Goal: Transaction & Acquisition: Purchase product/service

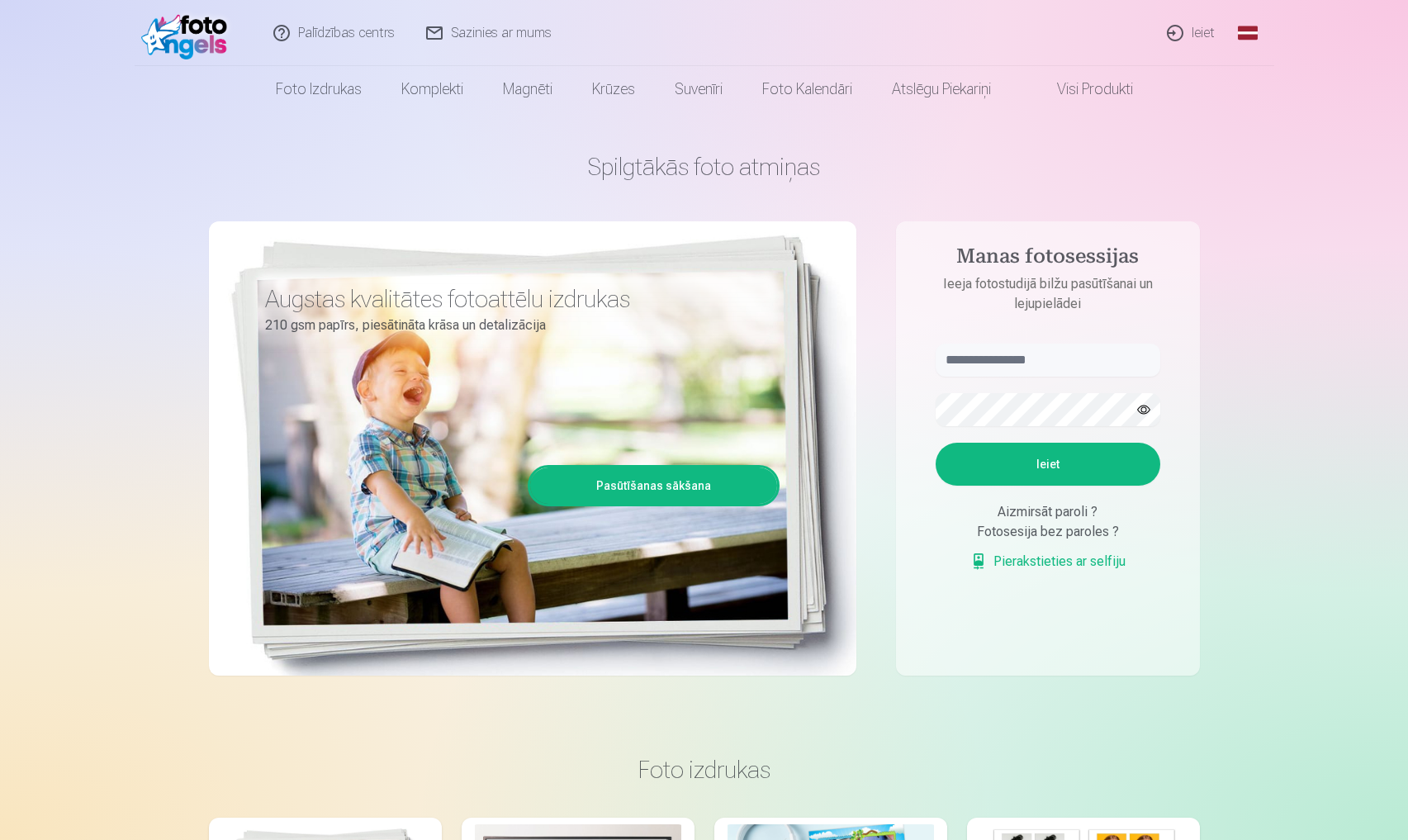
click at [1193, 31] on link "Ieiet" at bounding box center [1191, 33] width 79 height 66
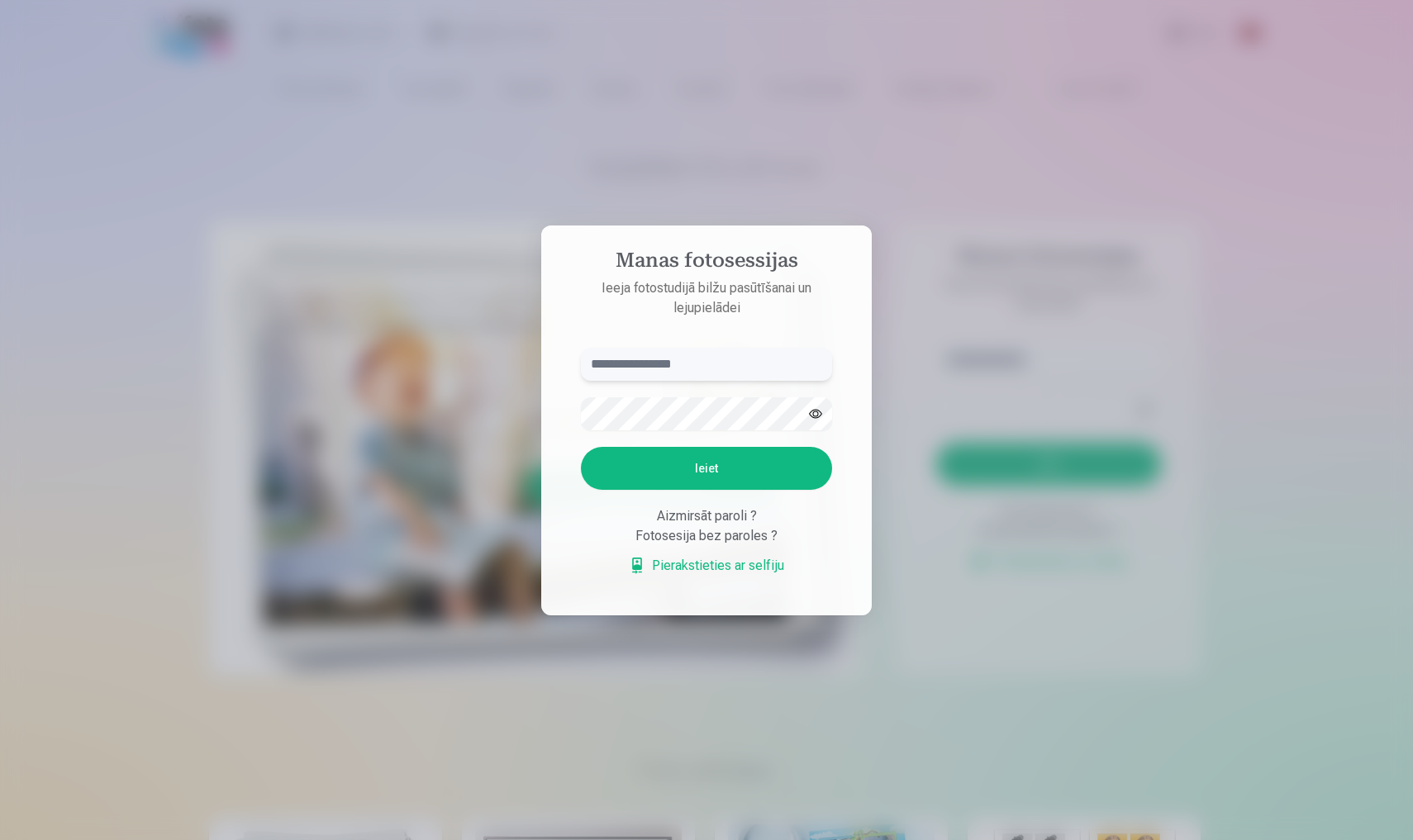
type input "**********"
click at [707, 467] on button "Ieiet" at bounding box center [706, 468] width 251 height 43
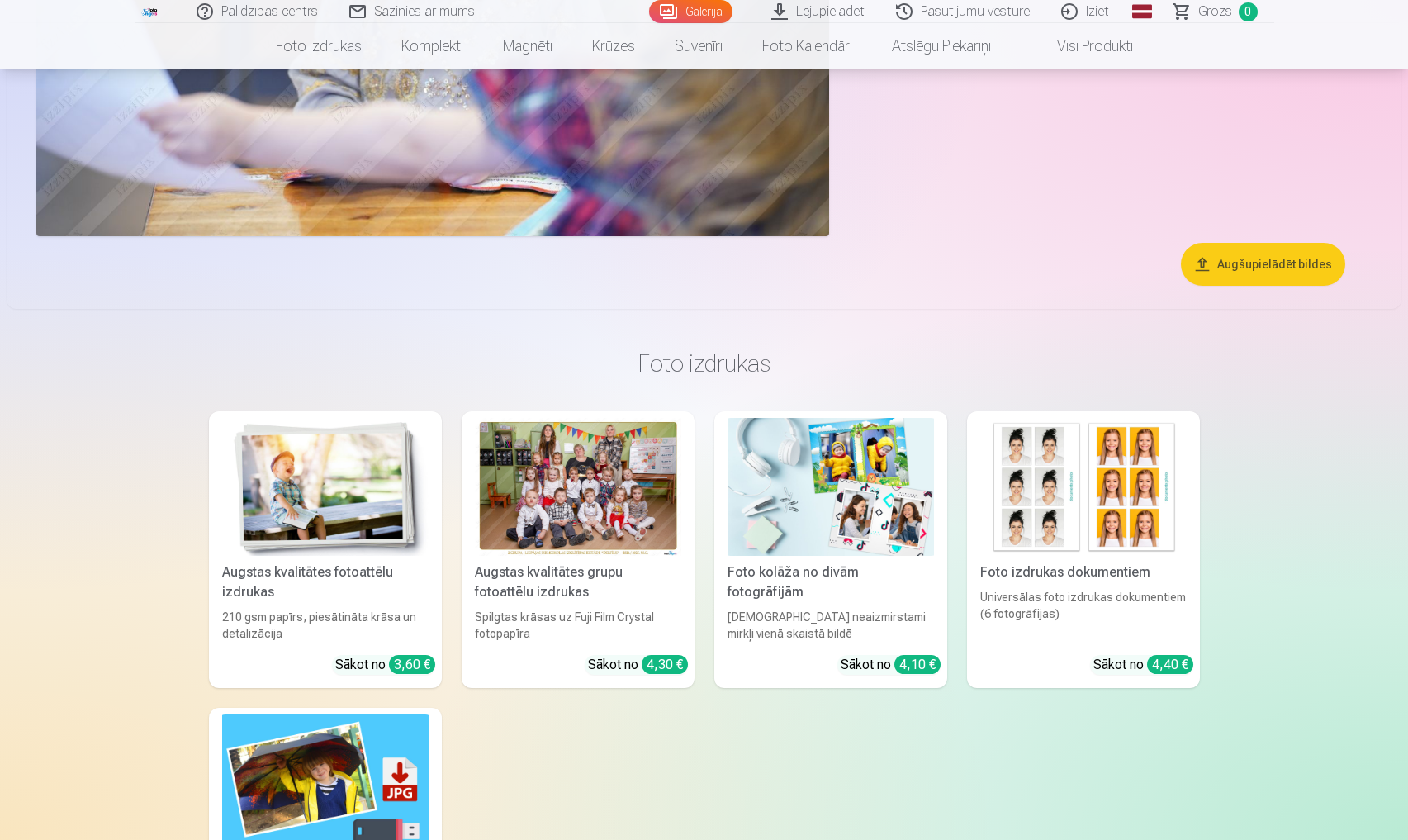
scroll to position [10114, 0]
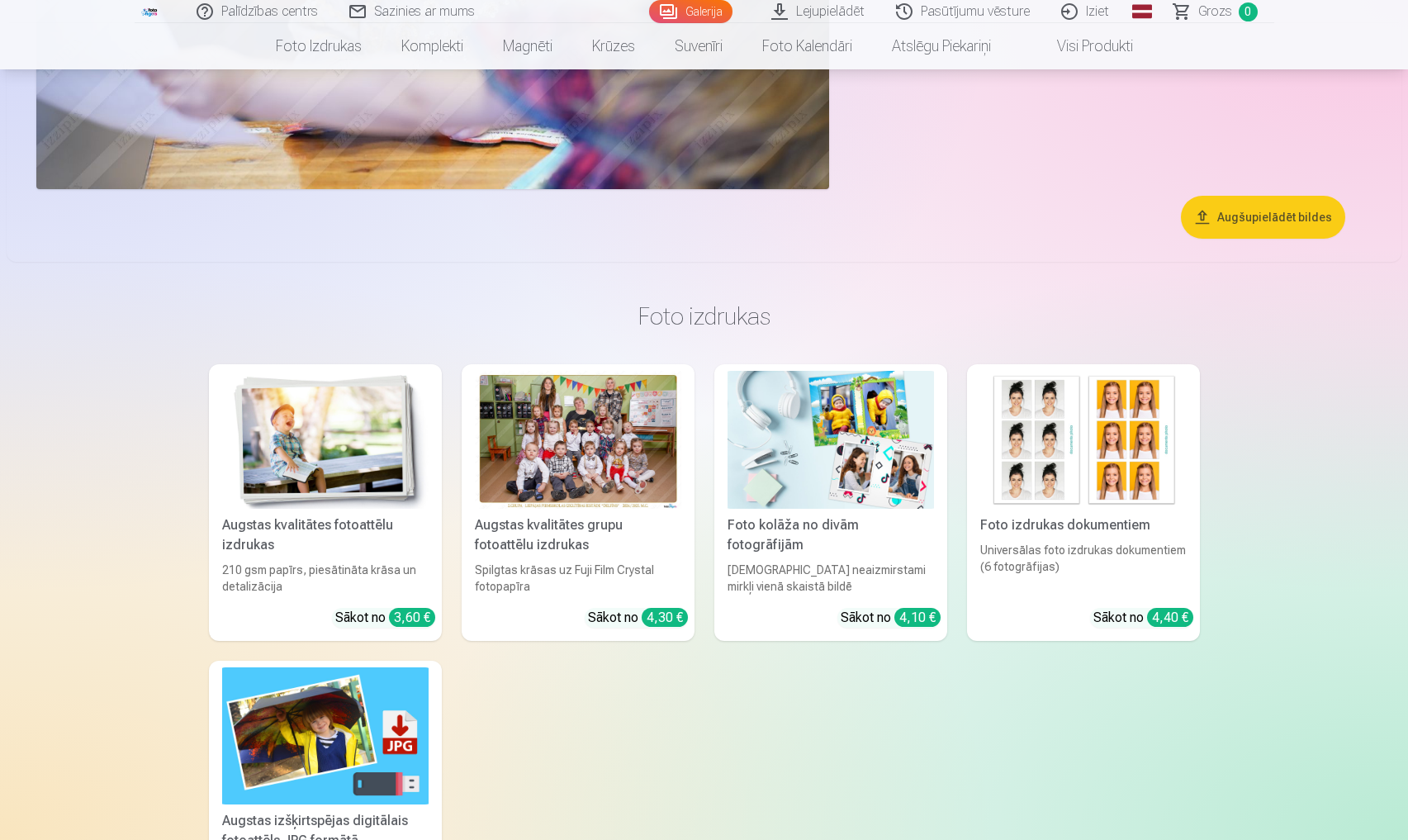
click at [1246, 219] on button "Augšupielādēt bildes" at bounding box center [1263, 217] width 164 height 43
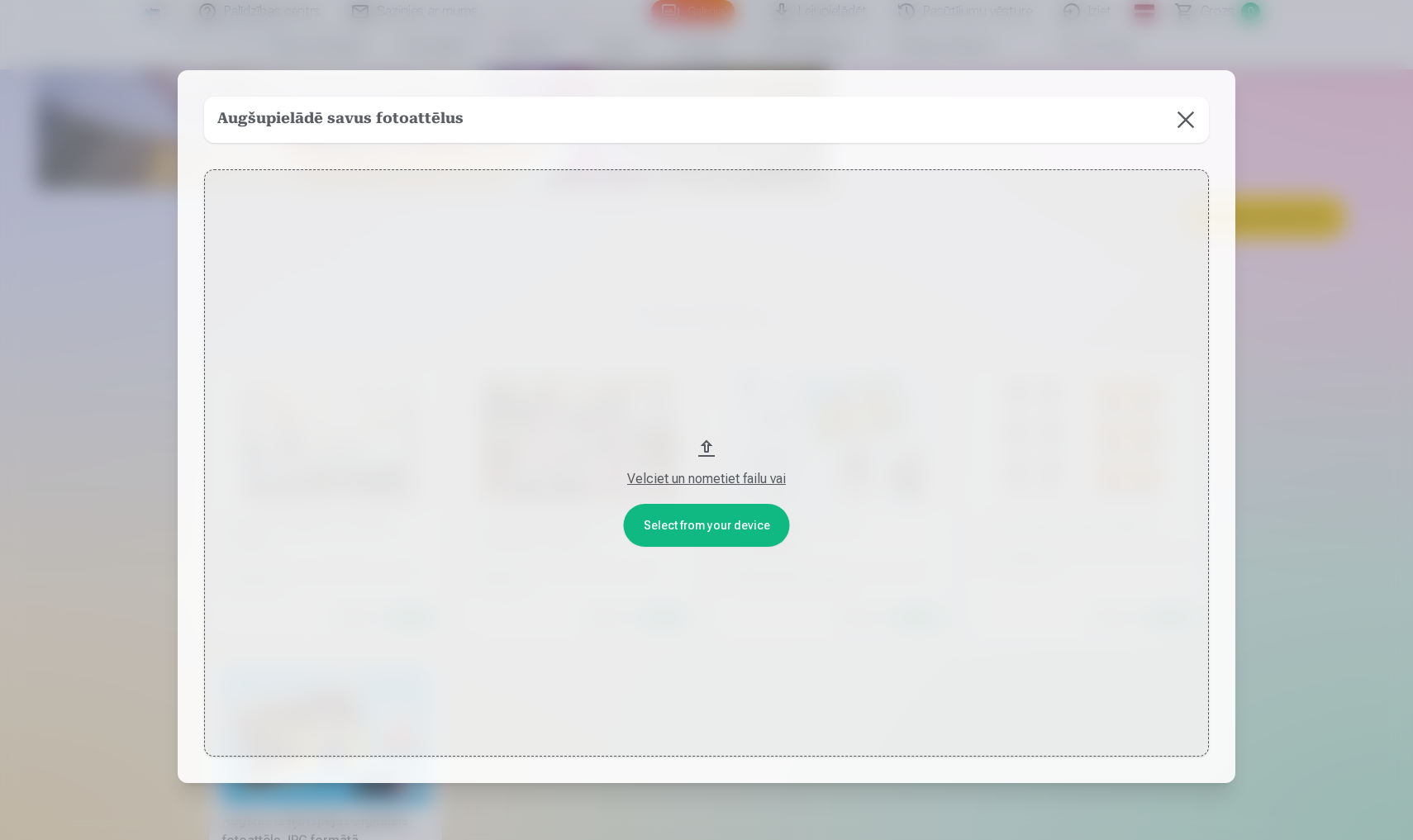
click at [1185, 120] on button at bounding box center [1185, 120] width 46 height 46
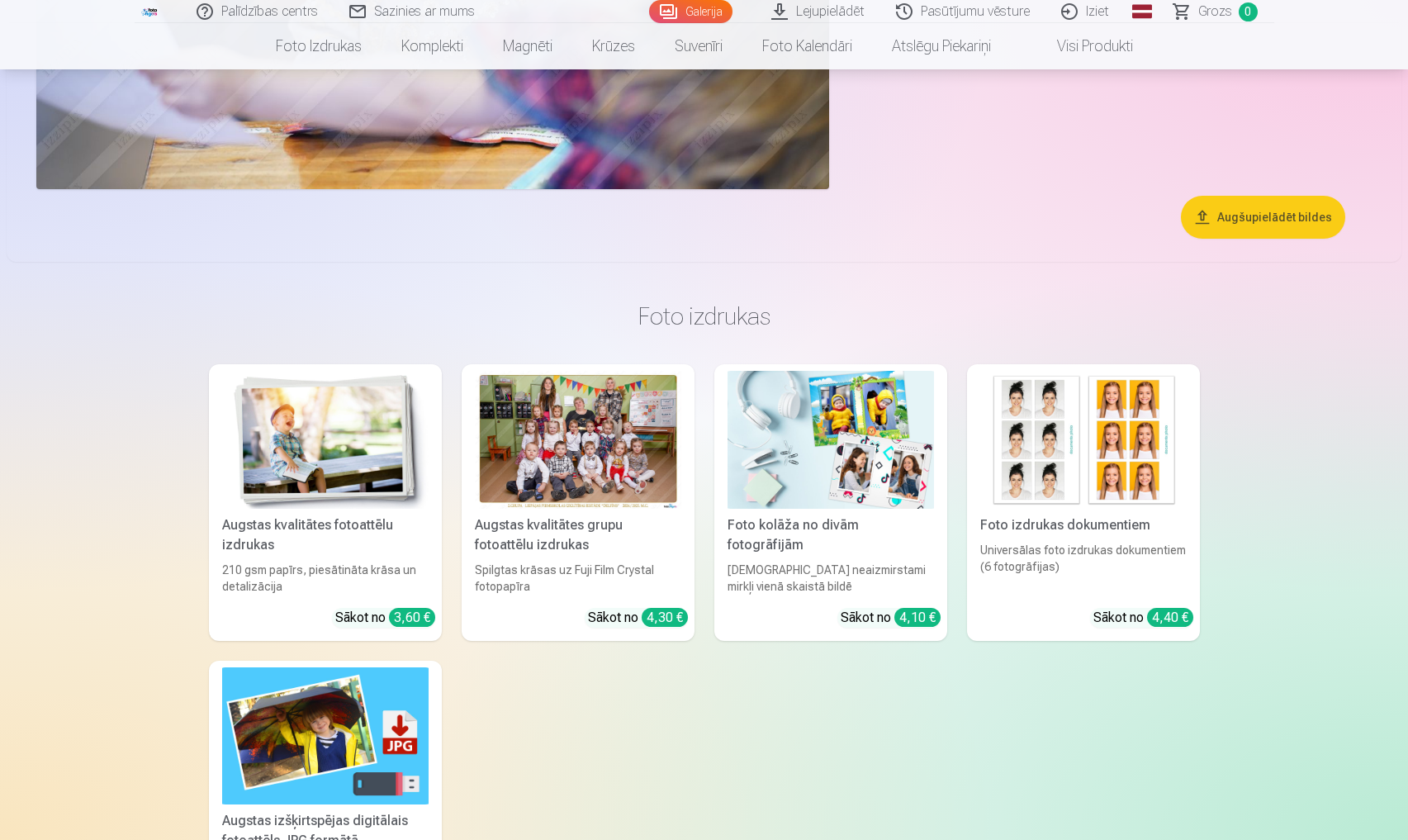
click at [1119, 60] on link "Visi produkti" at bounding box center [1081, 45] width 142 height 46
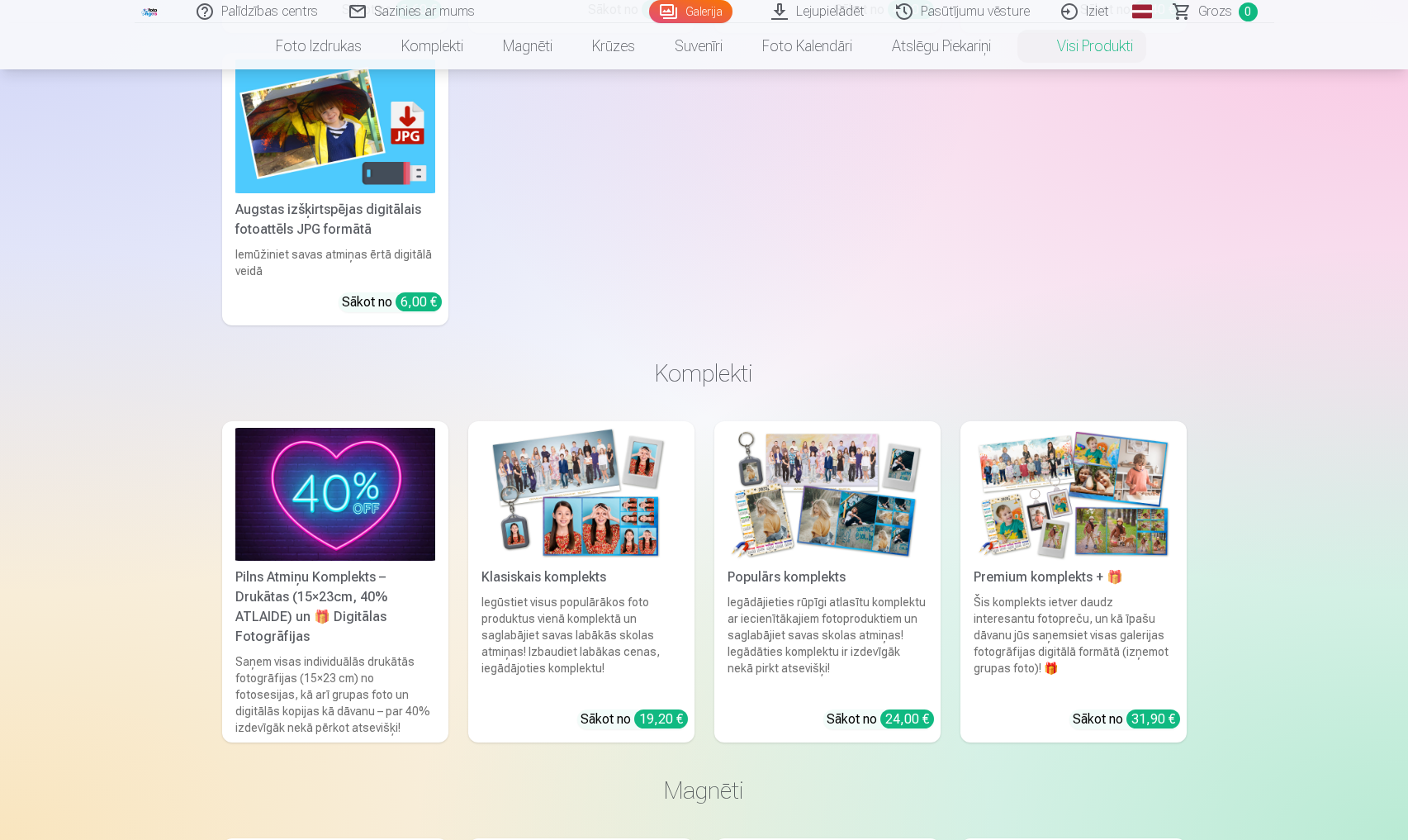
scroll to position [454, 0]
click at [337, 483] on img at bounding box center [336, 493] width 200 height 133
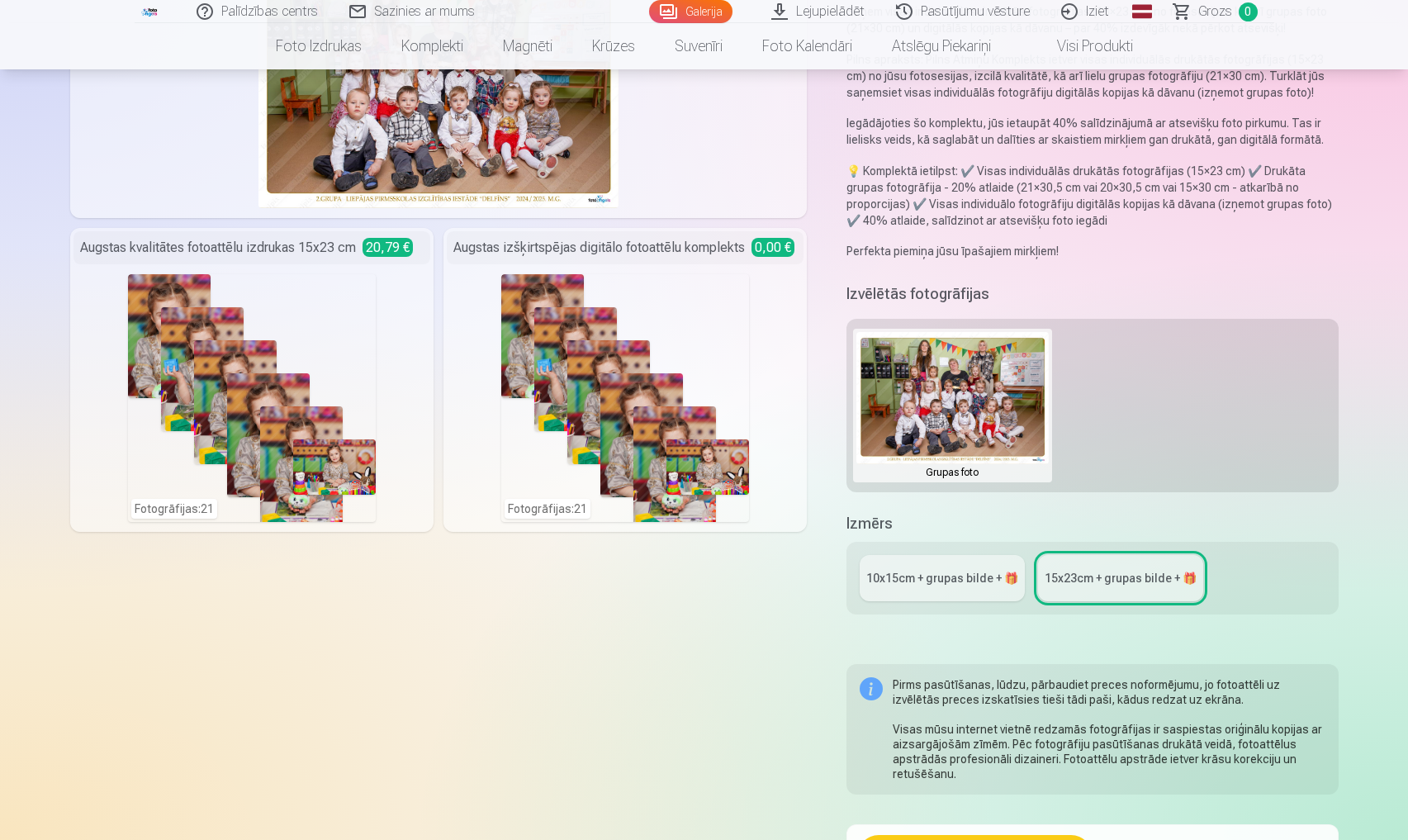
scroll to position [239, 0]
click at [939, 583] on div "10x15сm + grupas bilde + 🎁" at bounding box center [943, 577] width 152 height 16
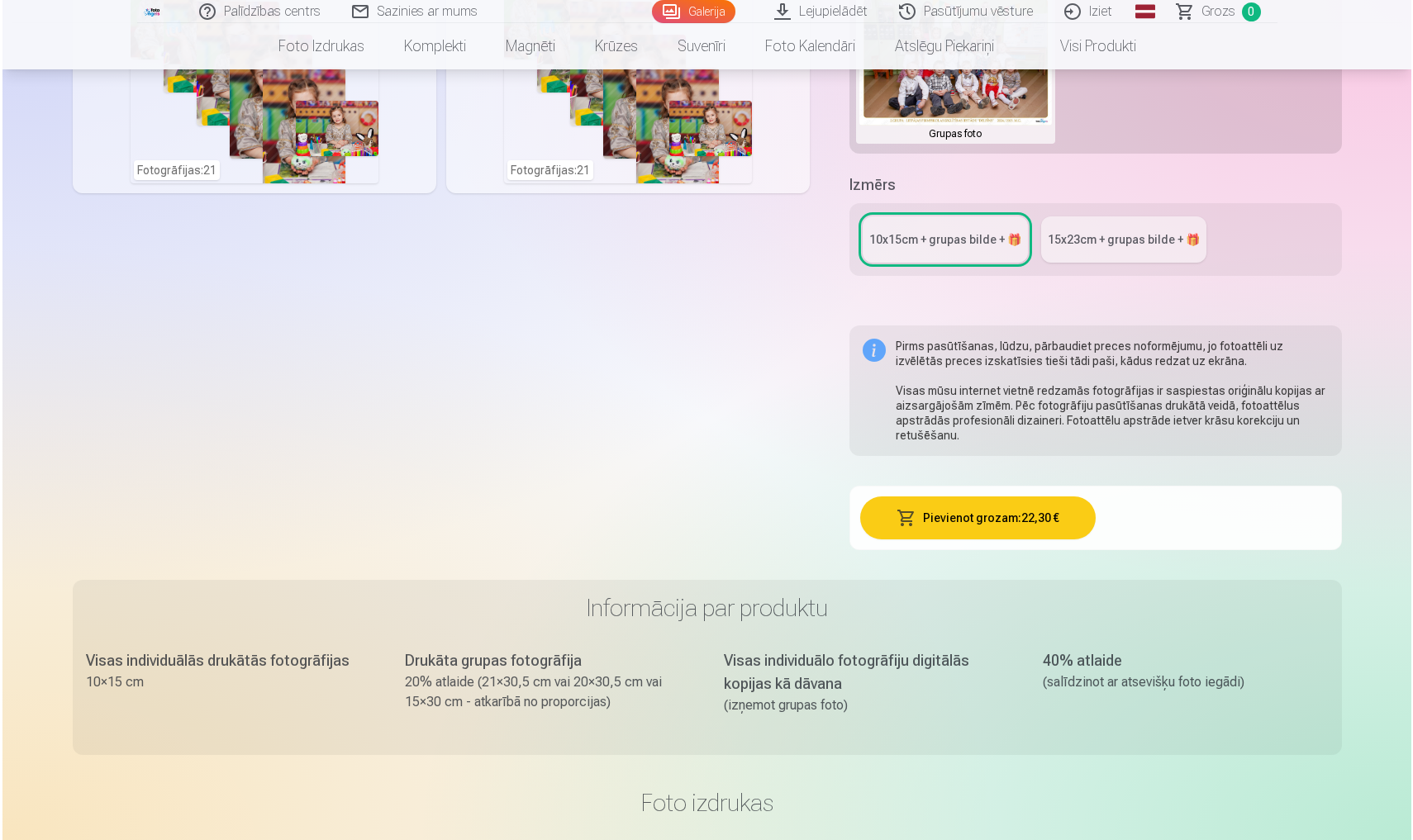
scroll to position [580, 0]
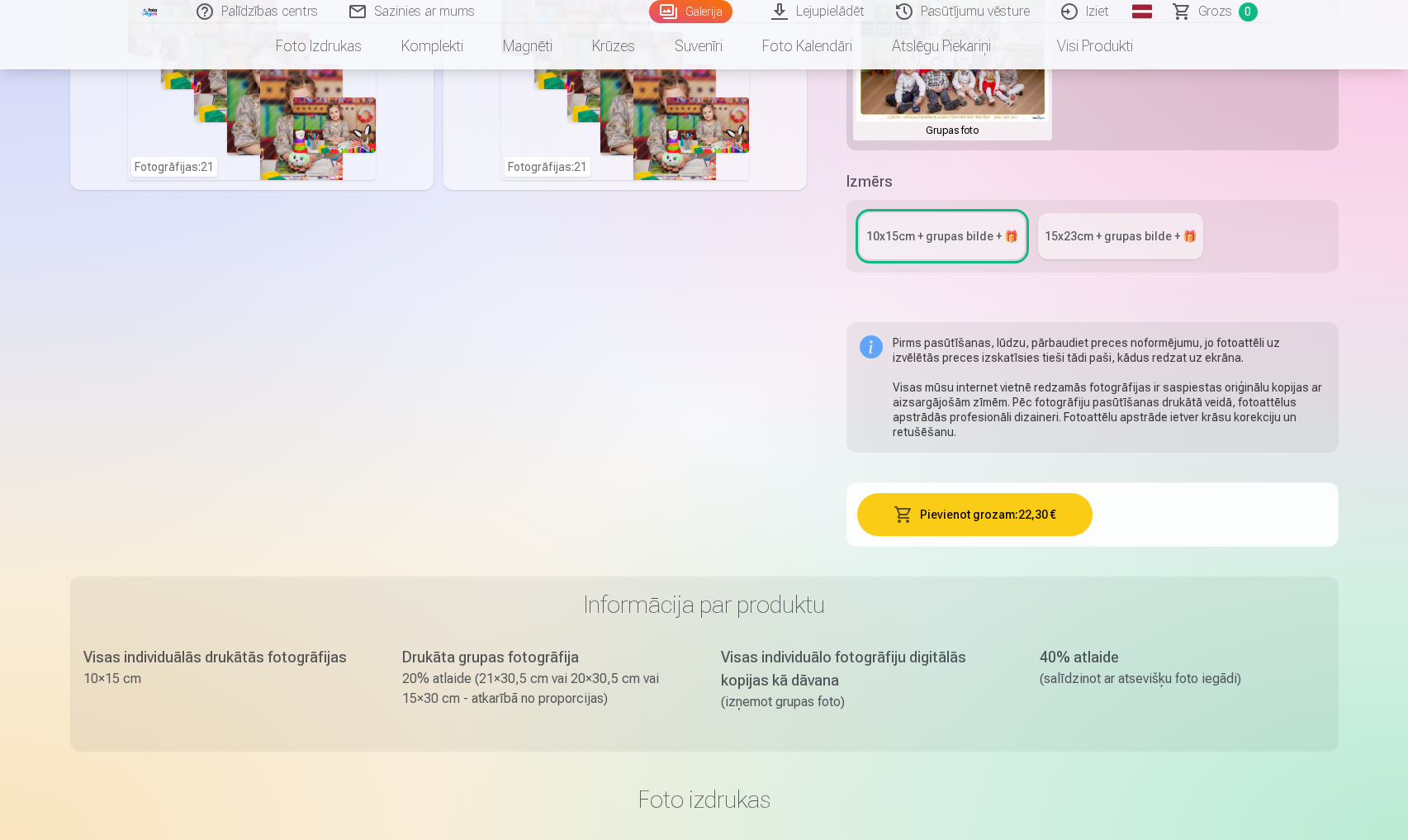
click at [983, 516] on button "Pievienot grozam : 22,30 €" at bounding box center [975, 514] width 236 height 43
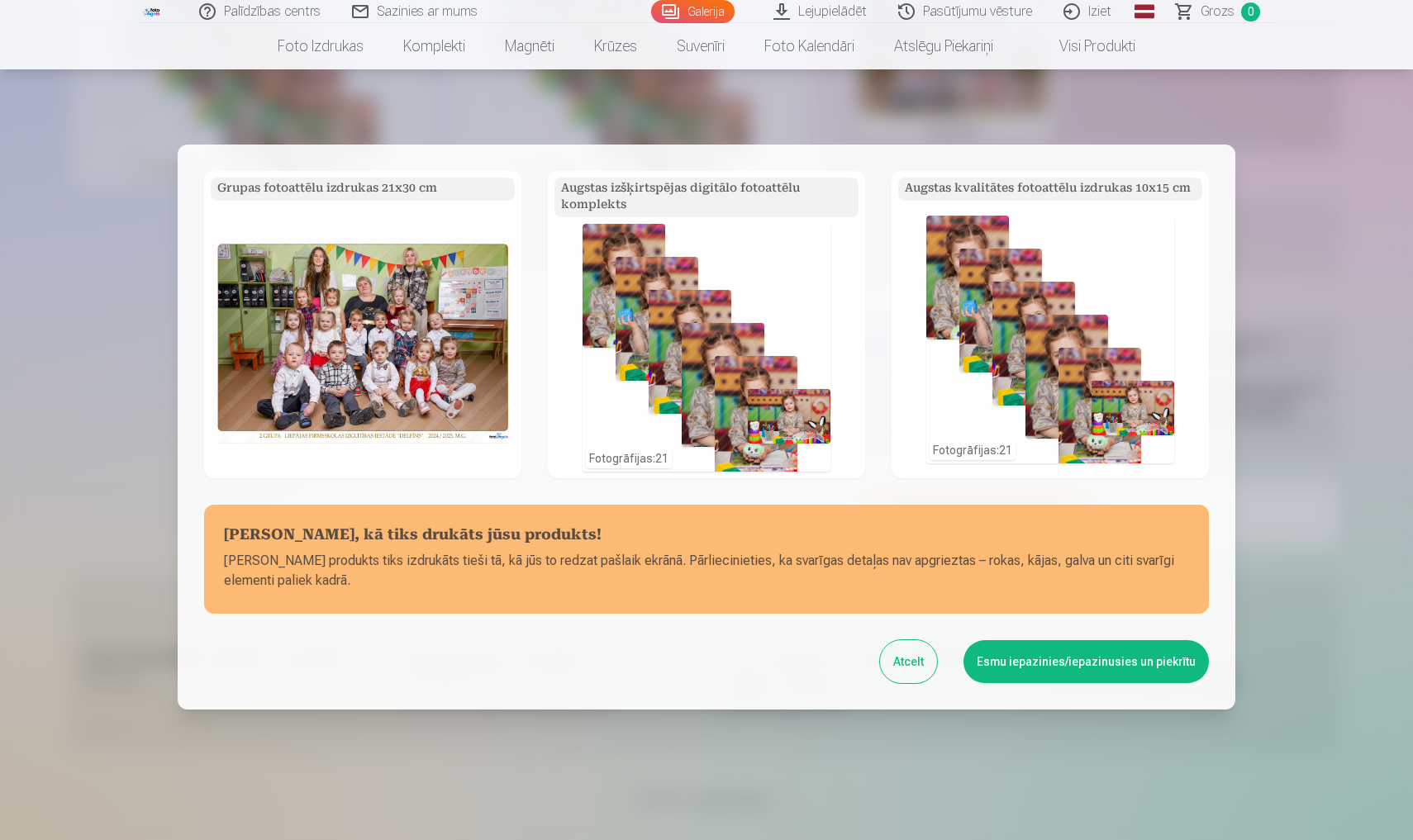
scroll to position [0, 0]
click at [1066, 661] on button "Esmu iepazinies/iepazinusies un piekrītu" at bounding box center [1086, 661] width 245 height 43
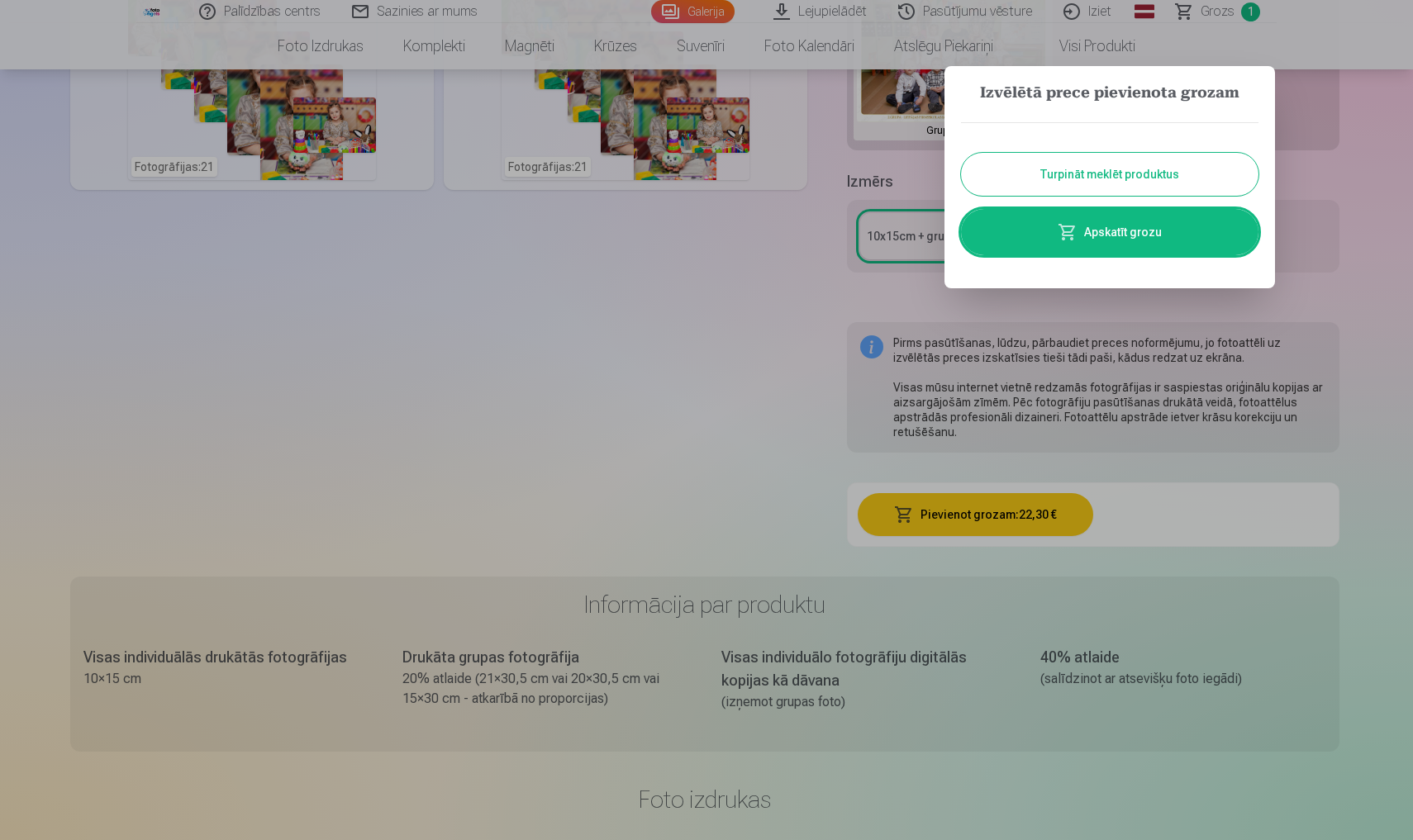
click at [1127, 238] on link "Apskatīt grozu" at bounding box center [1110, 231] width 298 height 46
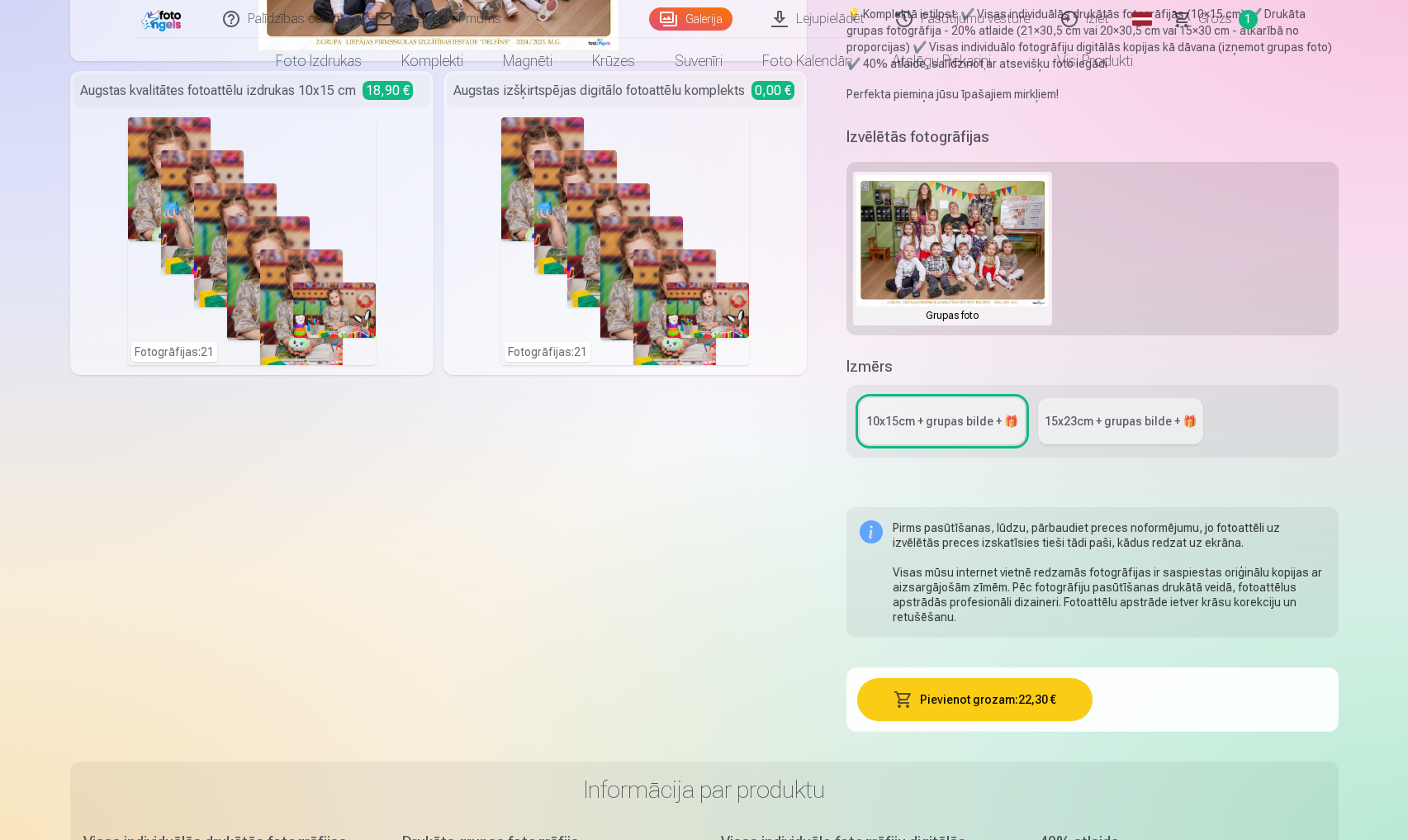
scroll to position [424, 0]
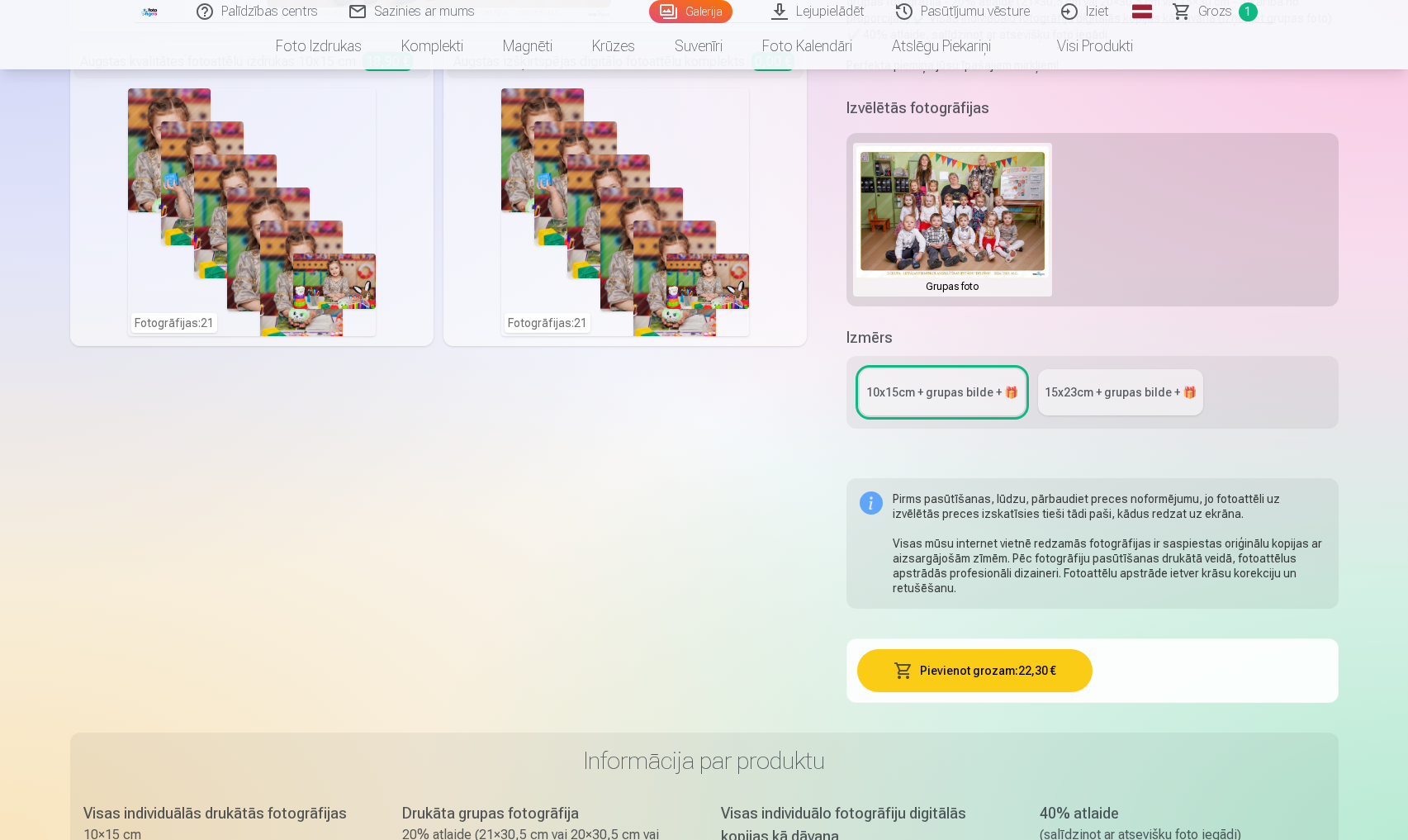
click at [1214, 14] on span "Grozs" at bounding box center [1215, 12] width 34 height 20
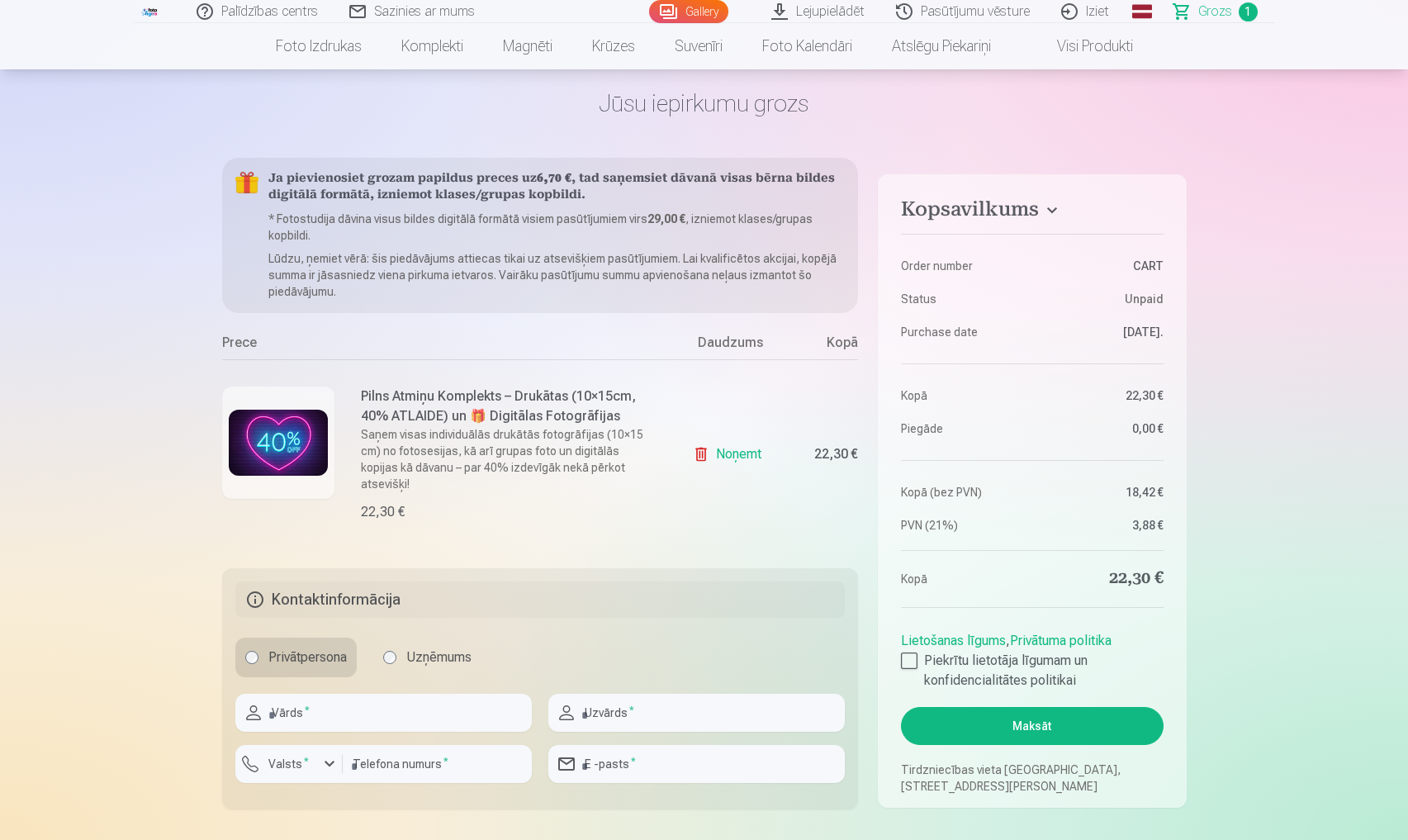
scroll to position [61, 0]
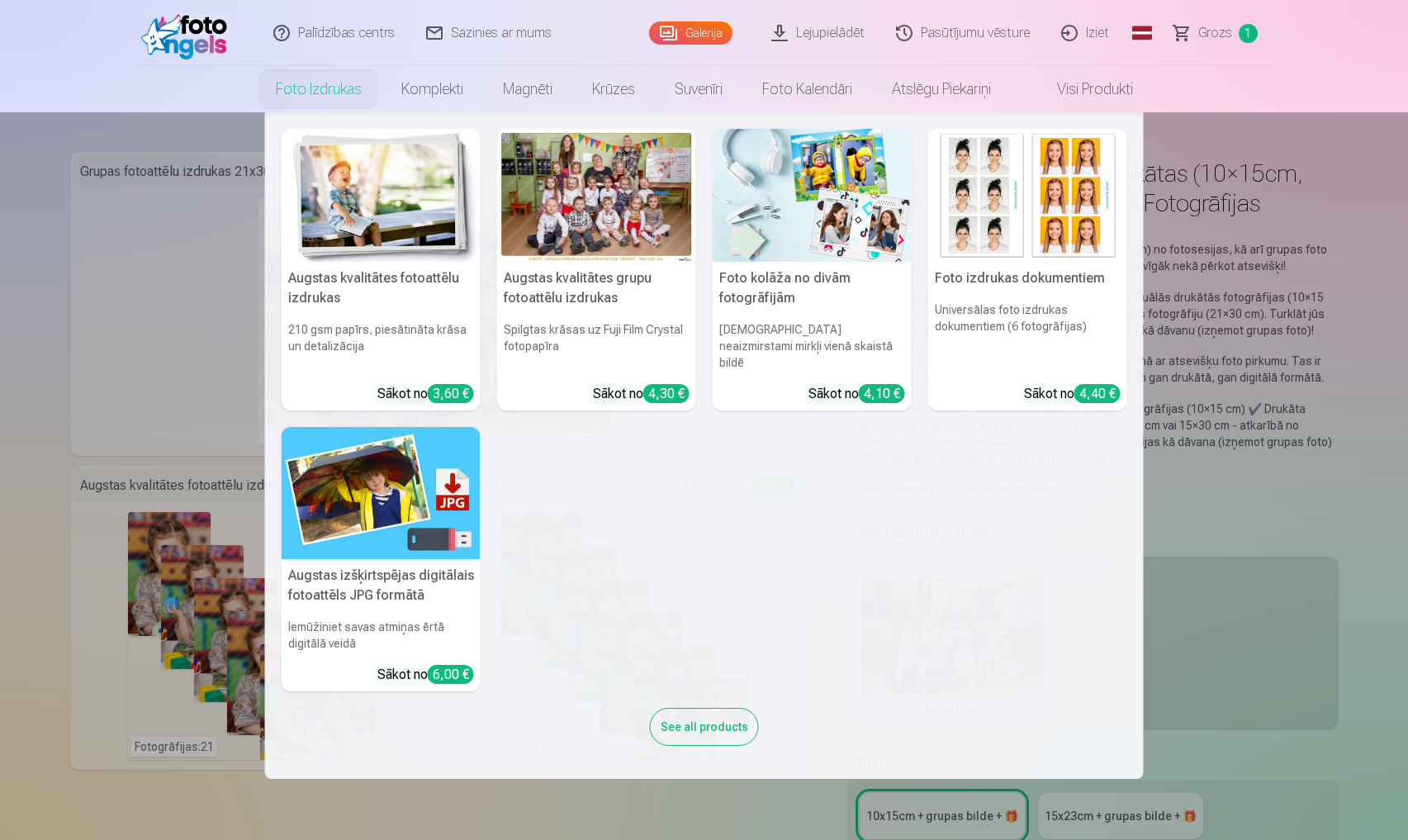
click at [288, 87] on link "Foto izdrukas" at bounding box center [318, 89] width 125 height 46
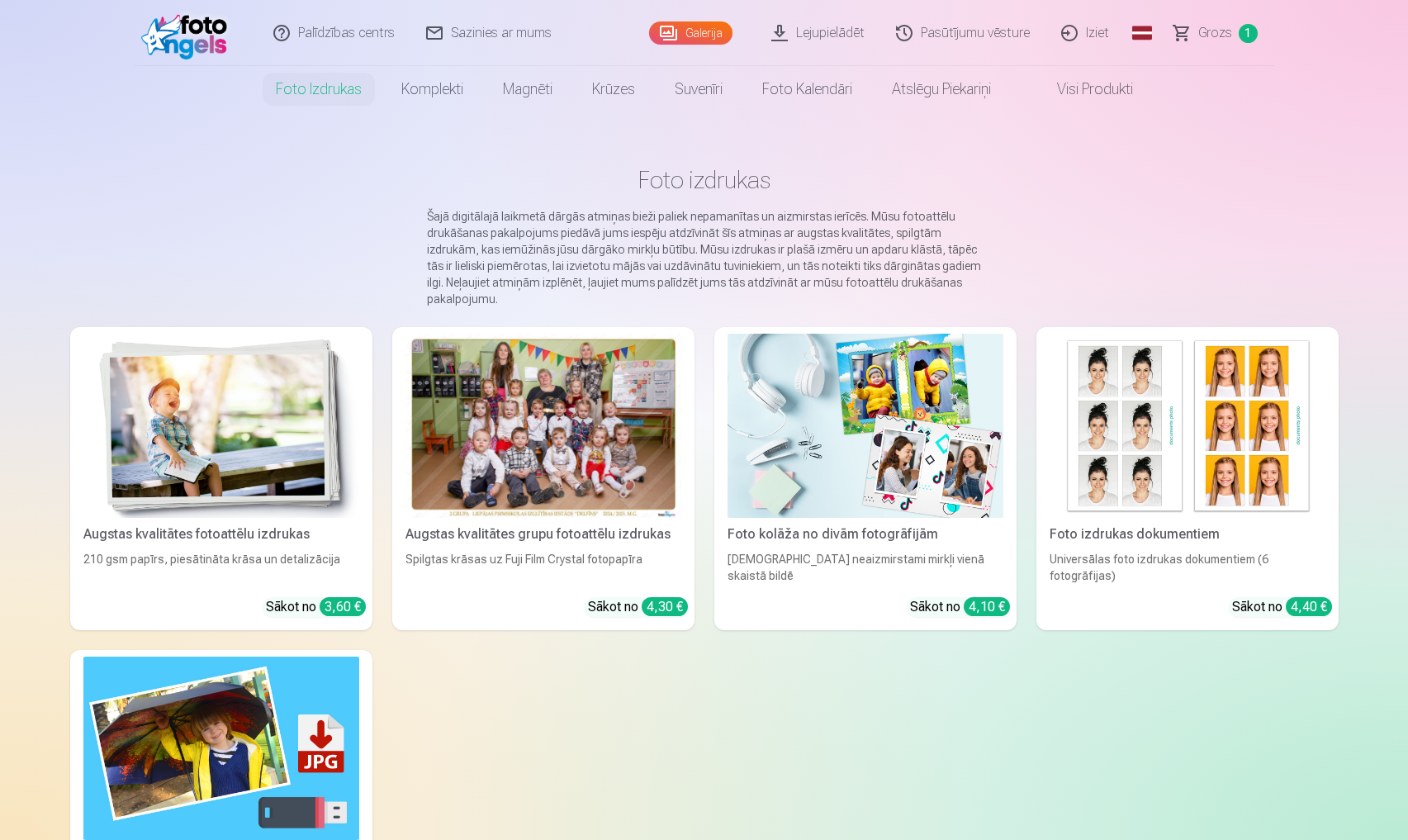
click at [528, 562] on div "Spilgtas krāsas uz Fuji Film Crystal fotopapīra" at bounding box center [543, 567] width 289 height 33
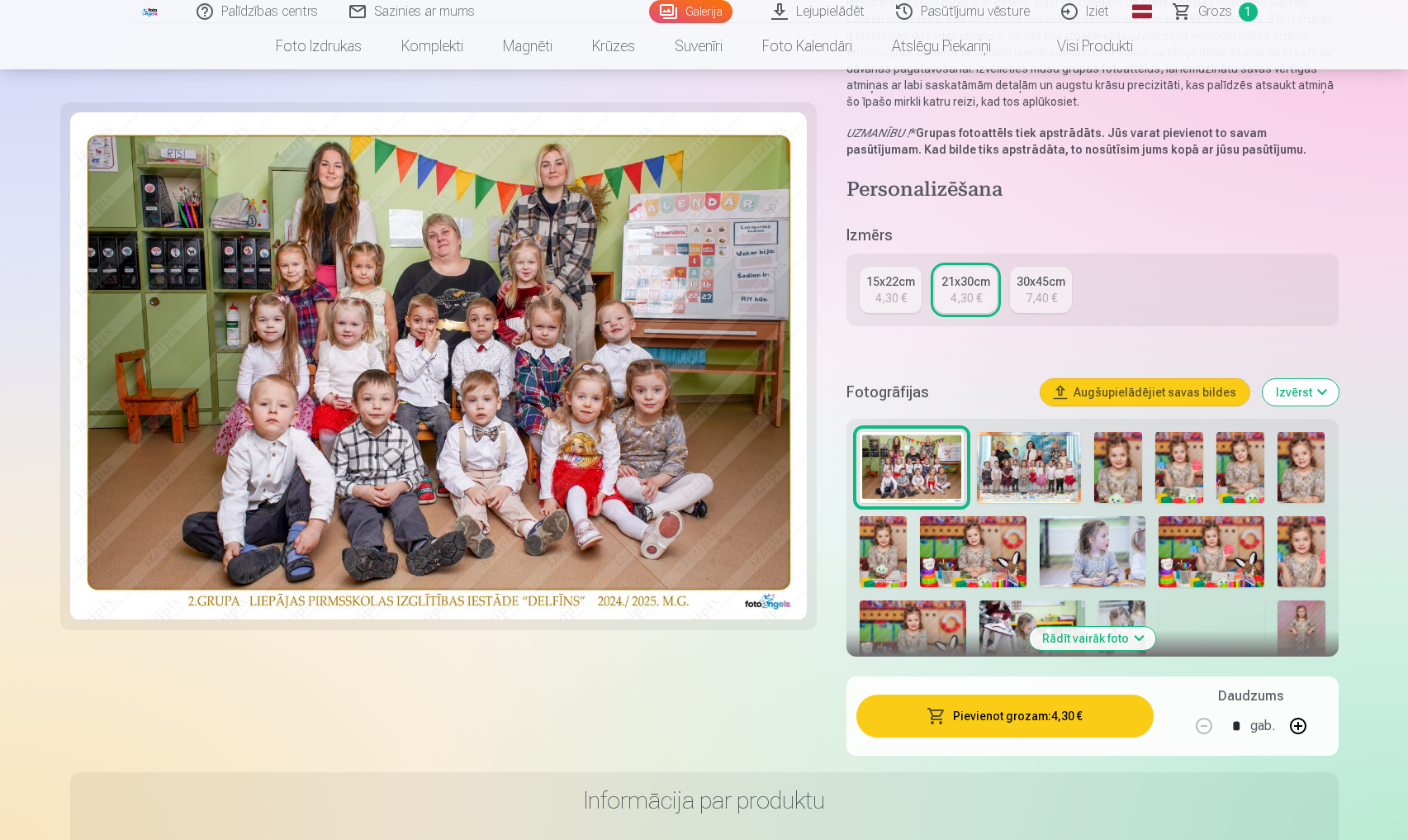
scroll to position [204, 0]
click at [1076, 639] on button "Rādīt vairāk foto" at bounding box center [1092, 638] width 126 height 23
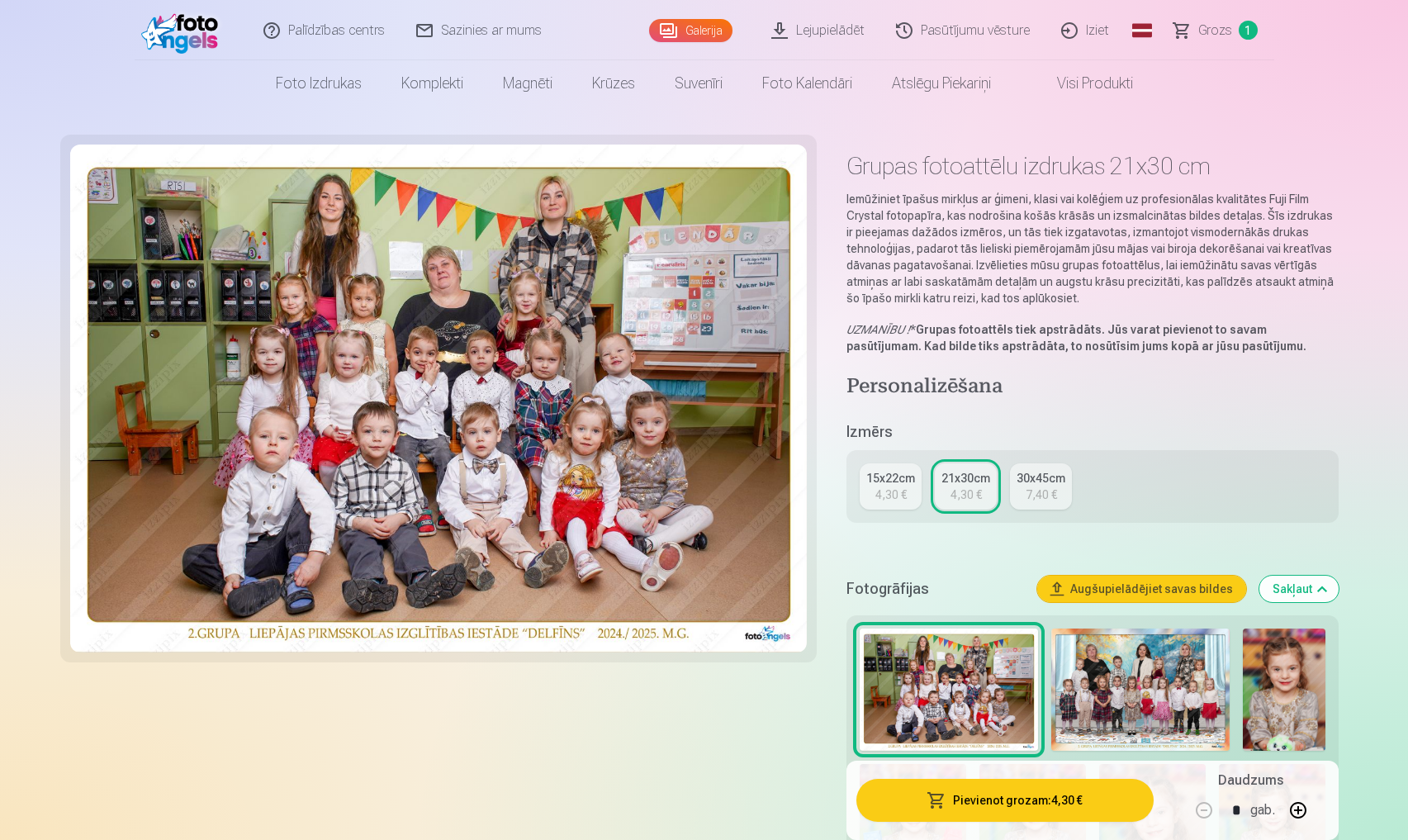
scroll to position [0, 0]
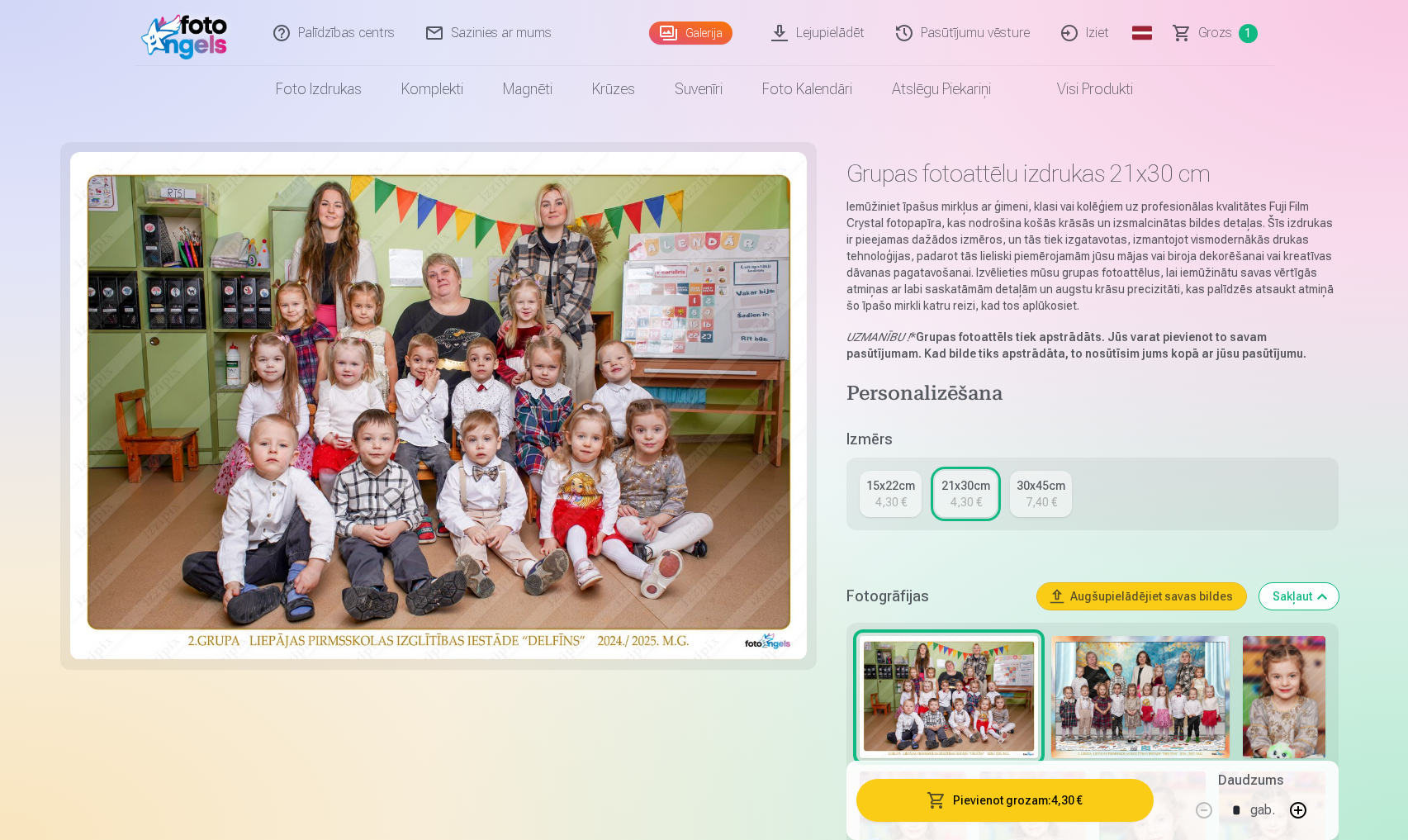
click at [1251, 33] on span "1" at bounding box center [1248, 33] width 19 height 19
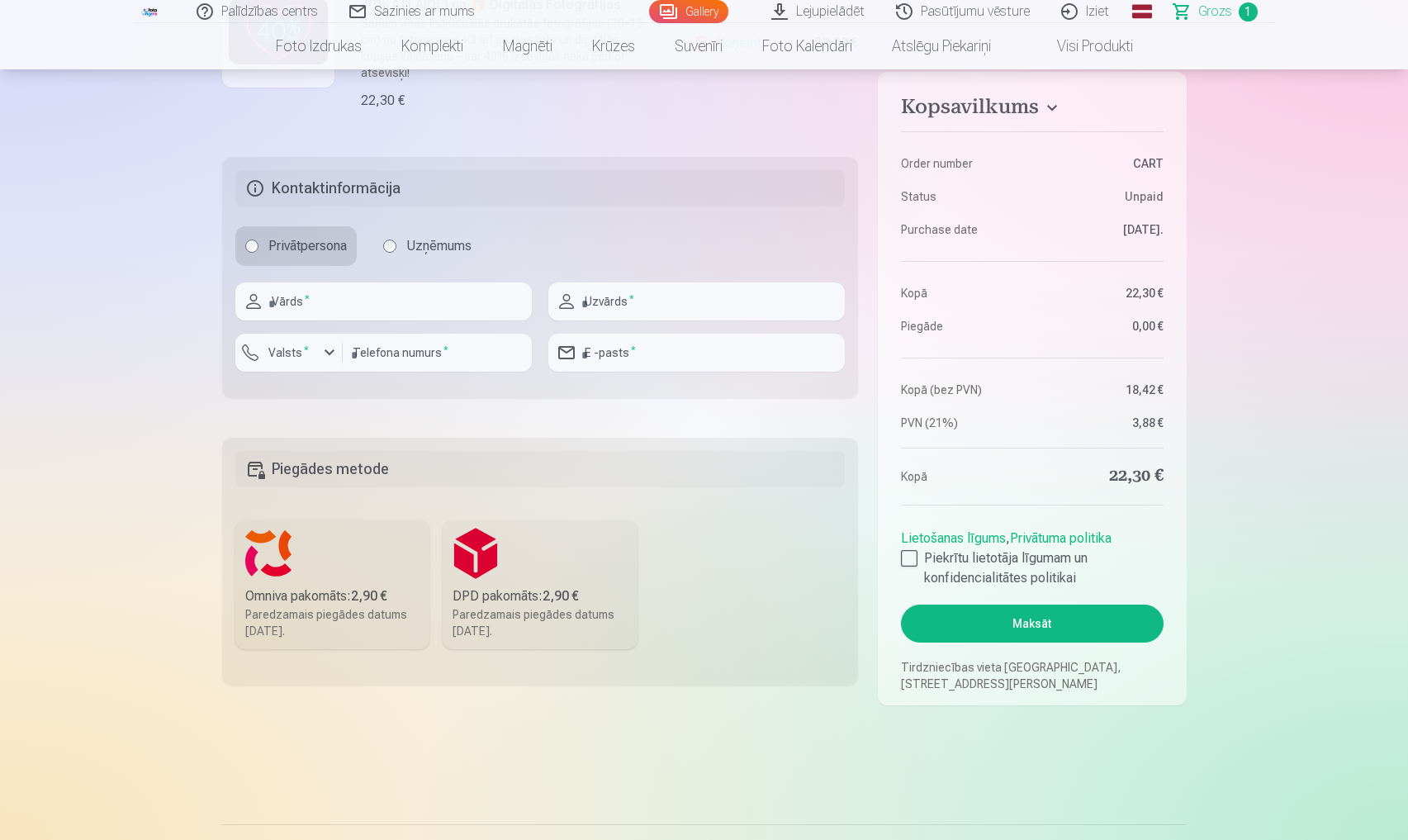
scroll to position [479, 0]
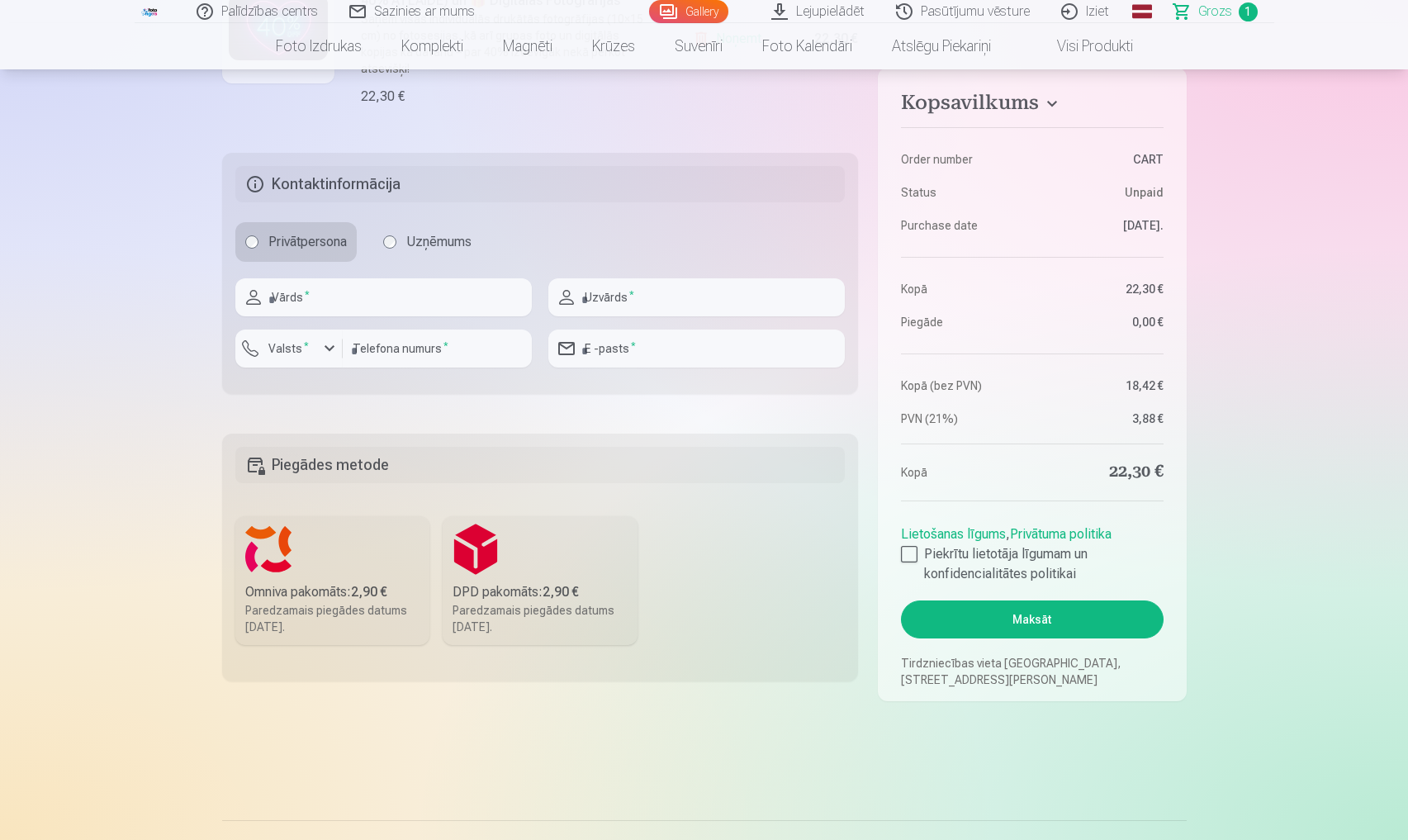
click at [328, 551] on label "Omniva pakomāts : 2,90 € Paredzamais piegādes datums 6.09.2025." at bounding box center [333, 581] width 195 height 129
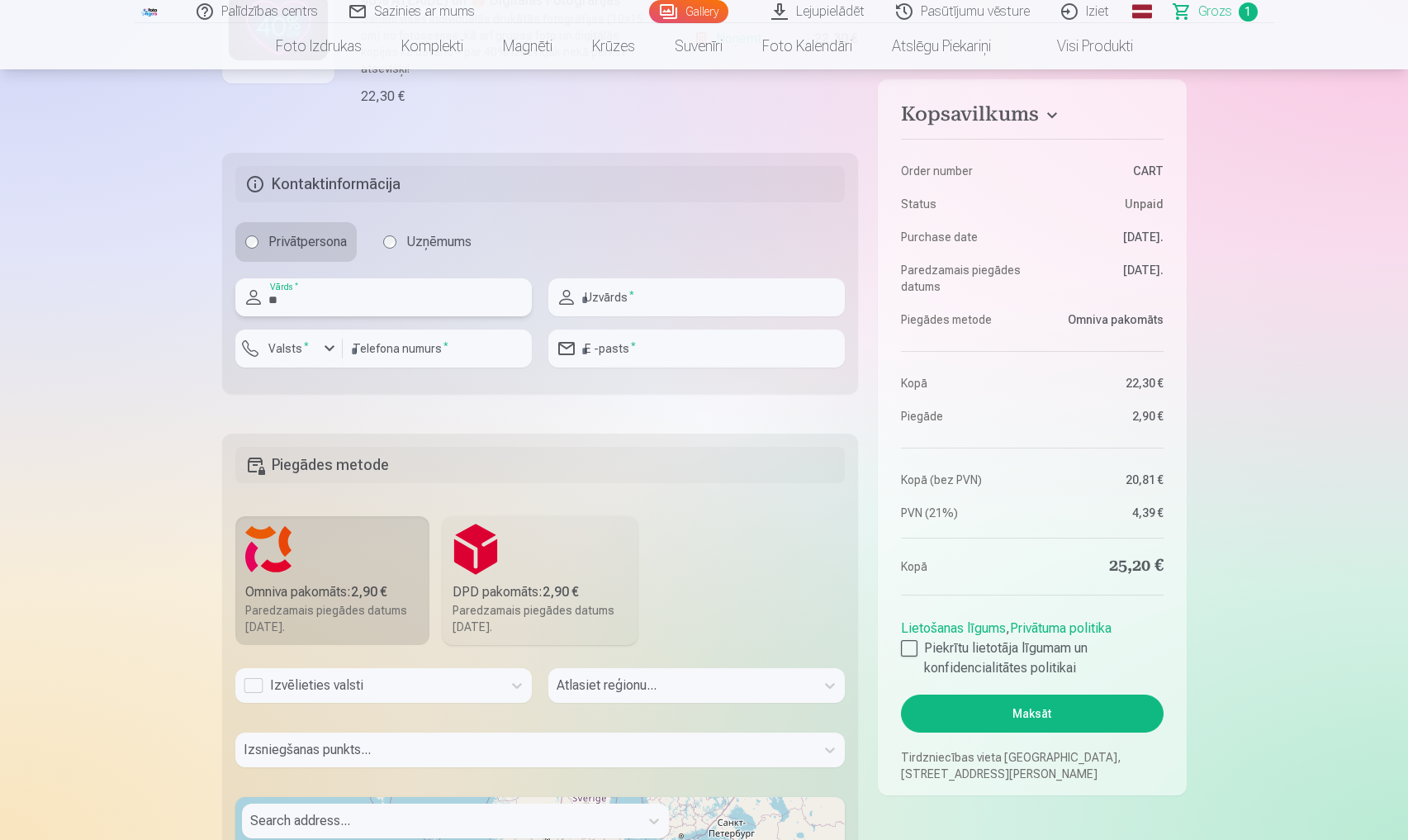
type input "*"
type input "****"
type input "*********"
click at [459, 330] on input "number" at bounding box center [437, 348] width 190 height 38
type input "********"
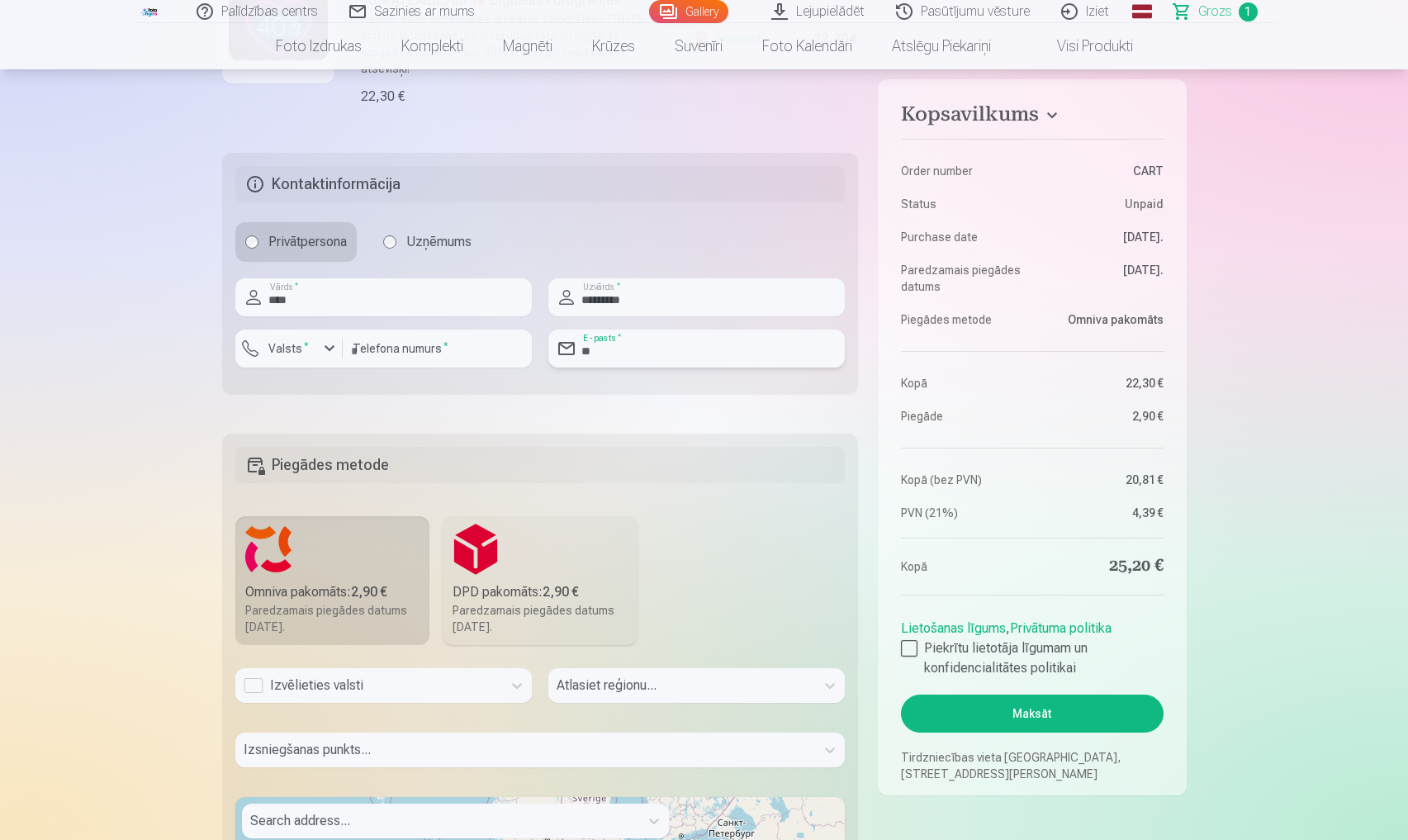
type input "***"
type input "**********"
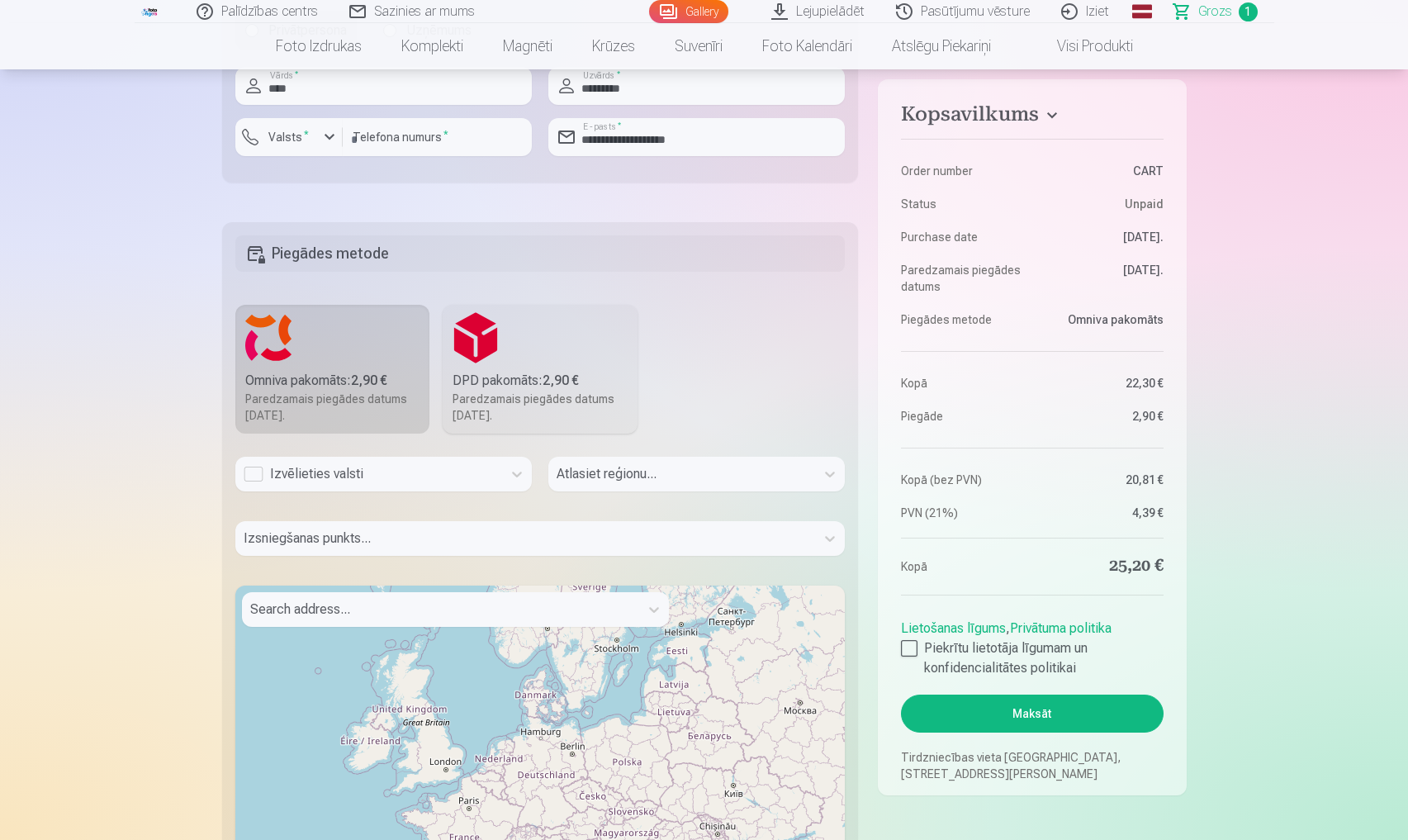
scroll to position [691, 0]
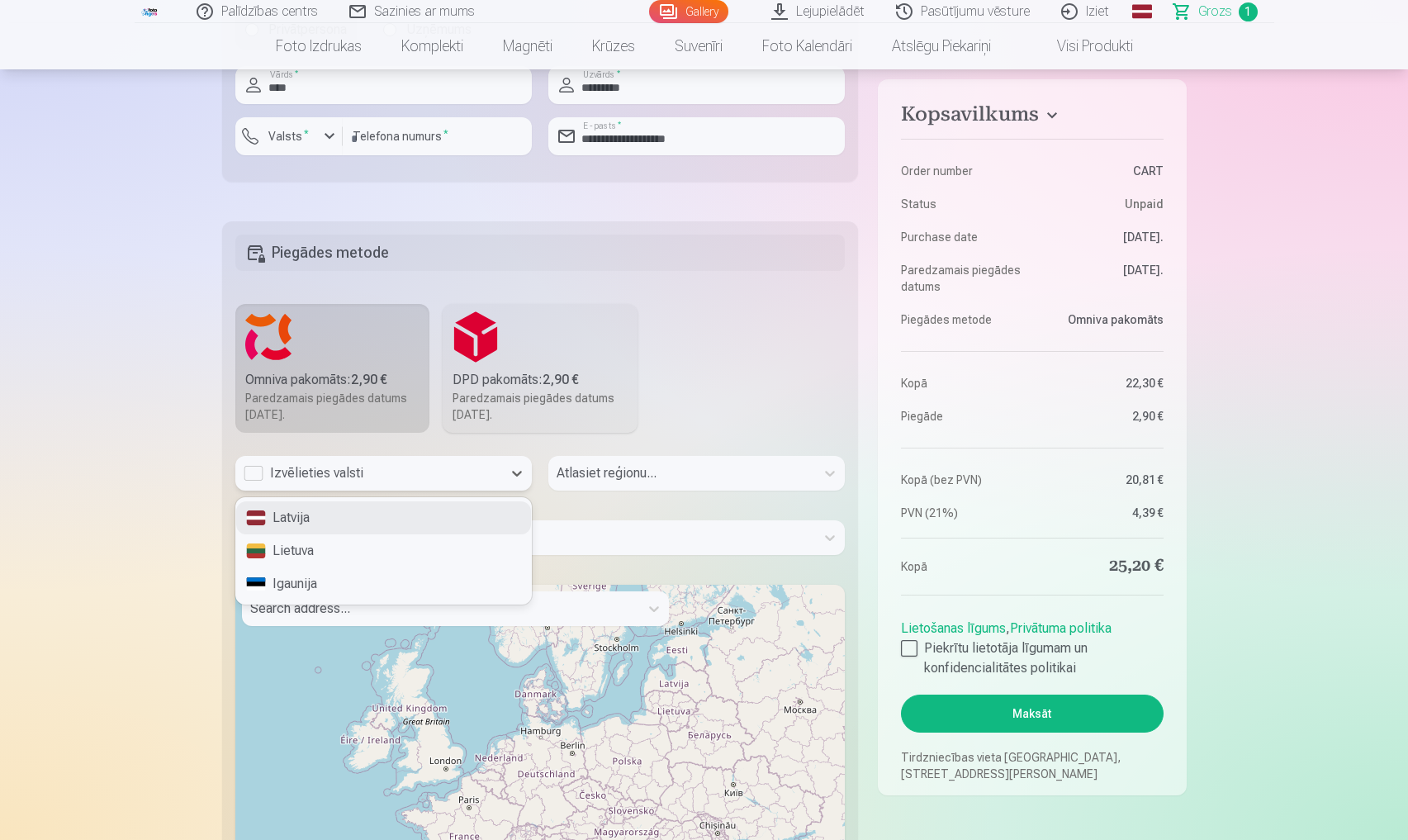
click at [393, 464] on div "Izvēlieties valsti" at bounding box center [369, 474] width 250 height 20
click at [295, 502] on div "Latvija" at bounding box center [383, 518] width 295 height 33
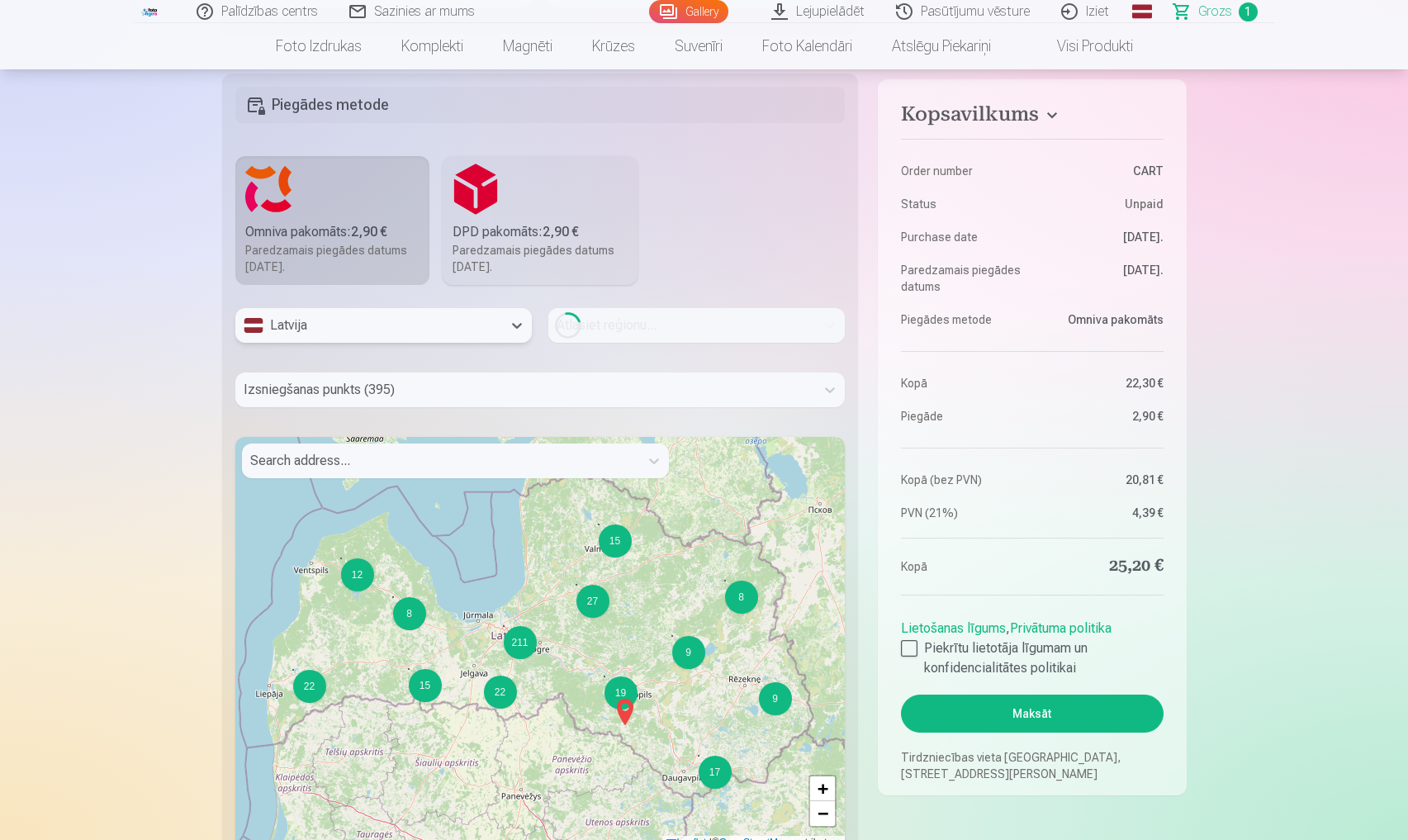
scroll to position [843, 0]
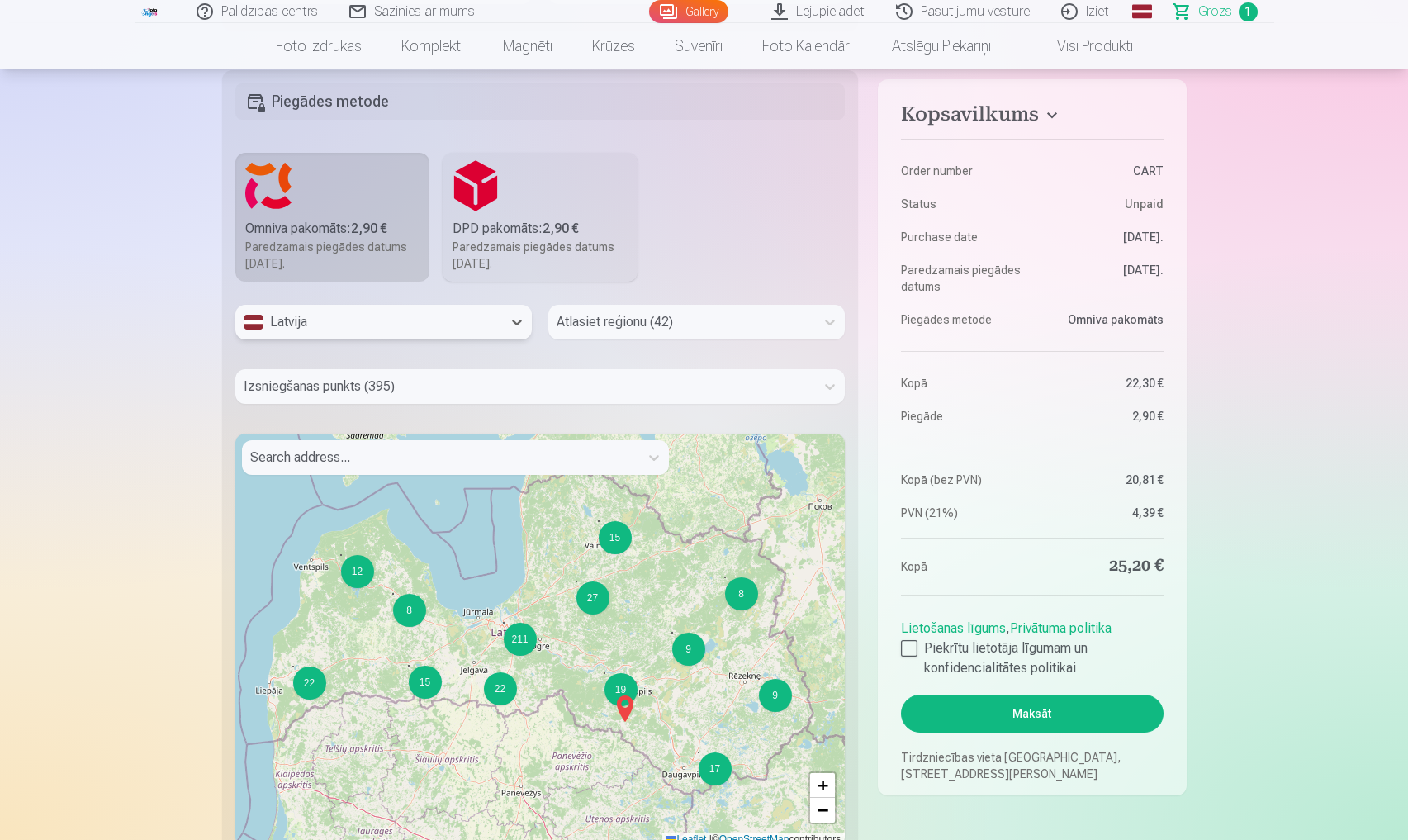
click at [676, 310] on div at bounding box center [682, 321] width 250 height 23
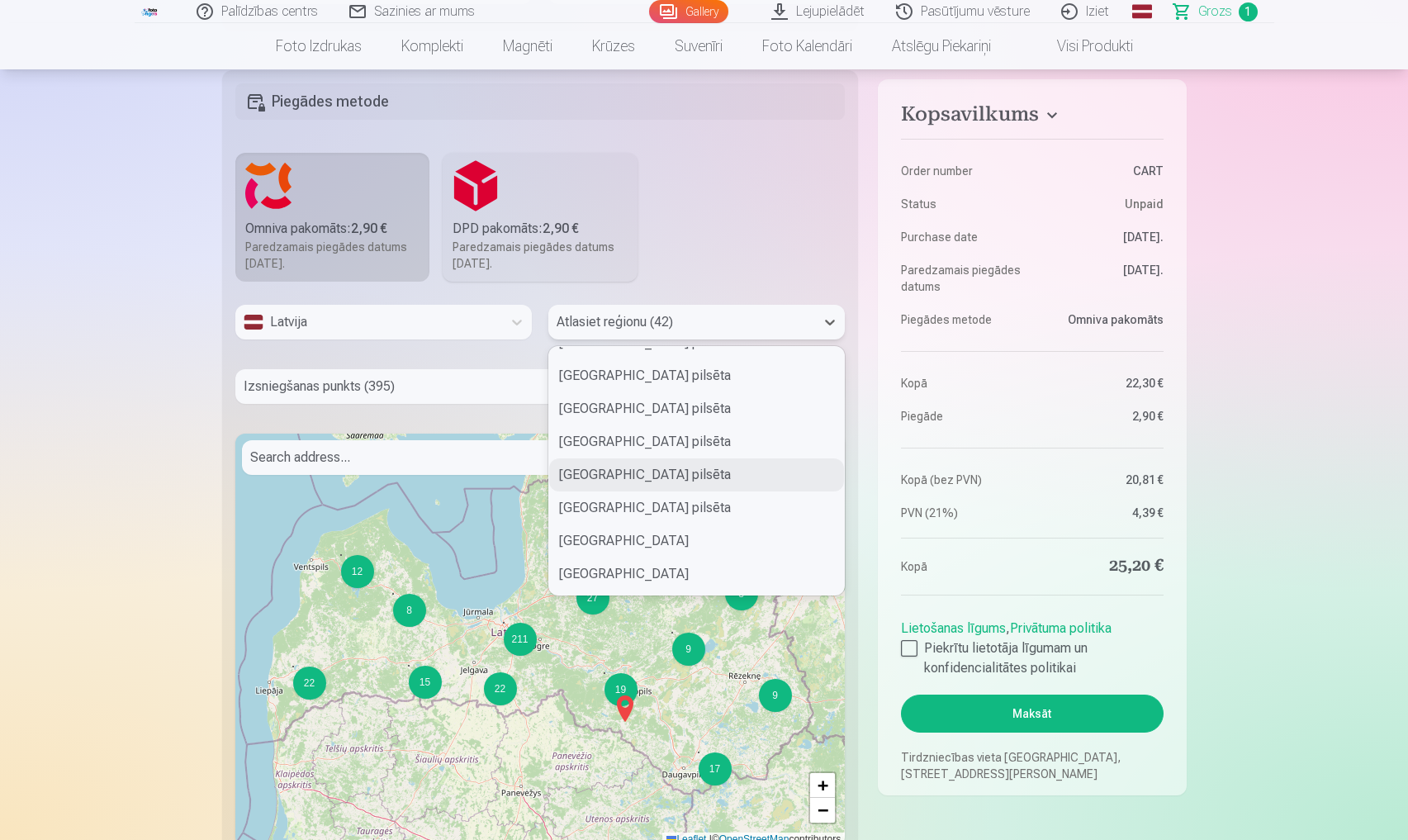
scroll to position [224, 0]
click at [631, 490] on div "Liepājas pilsēta" at bounding box center [697, 506] width 295 height 33
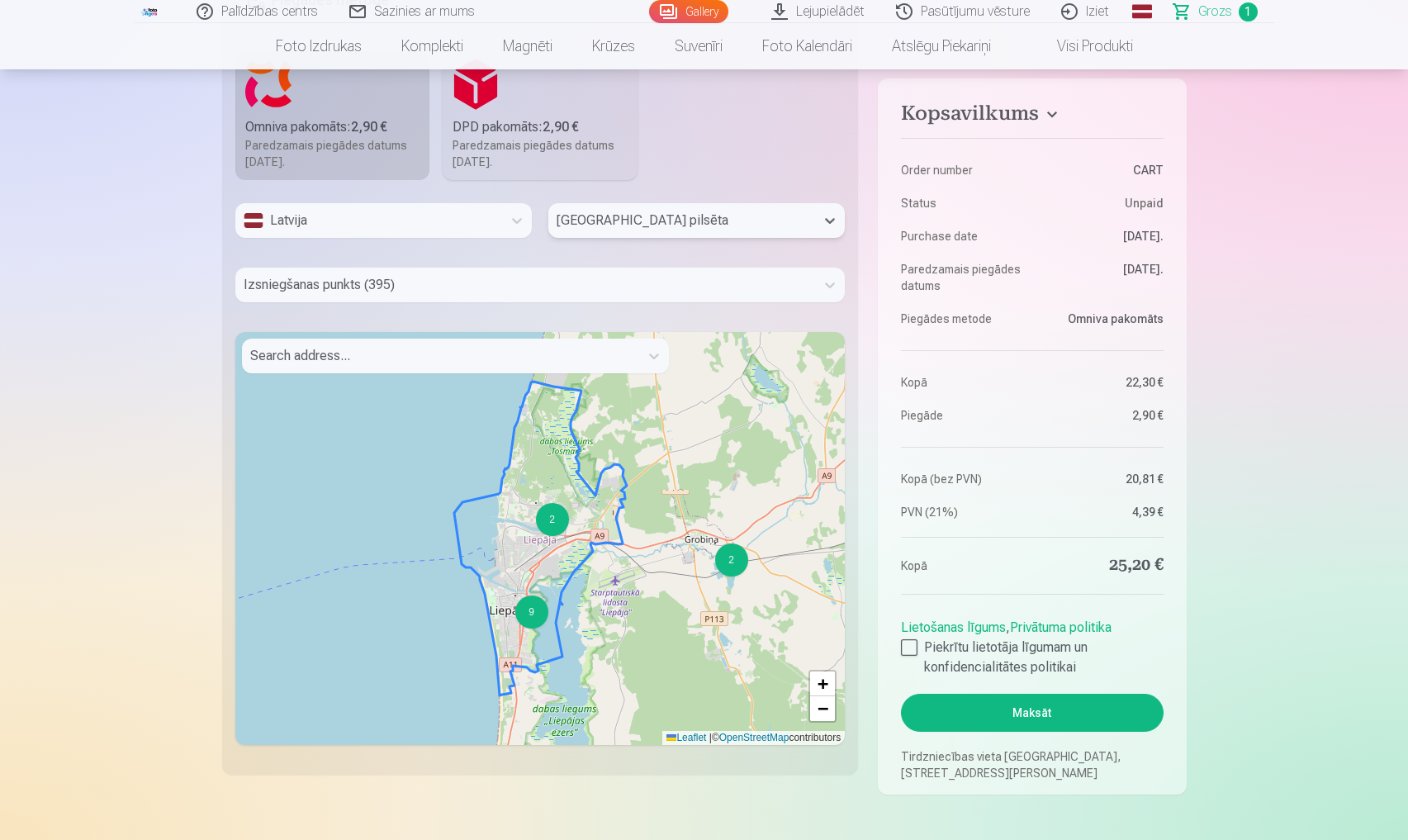
scroll to position [943, 0]
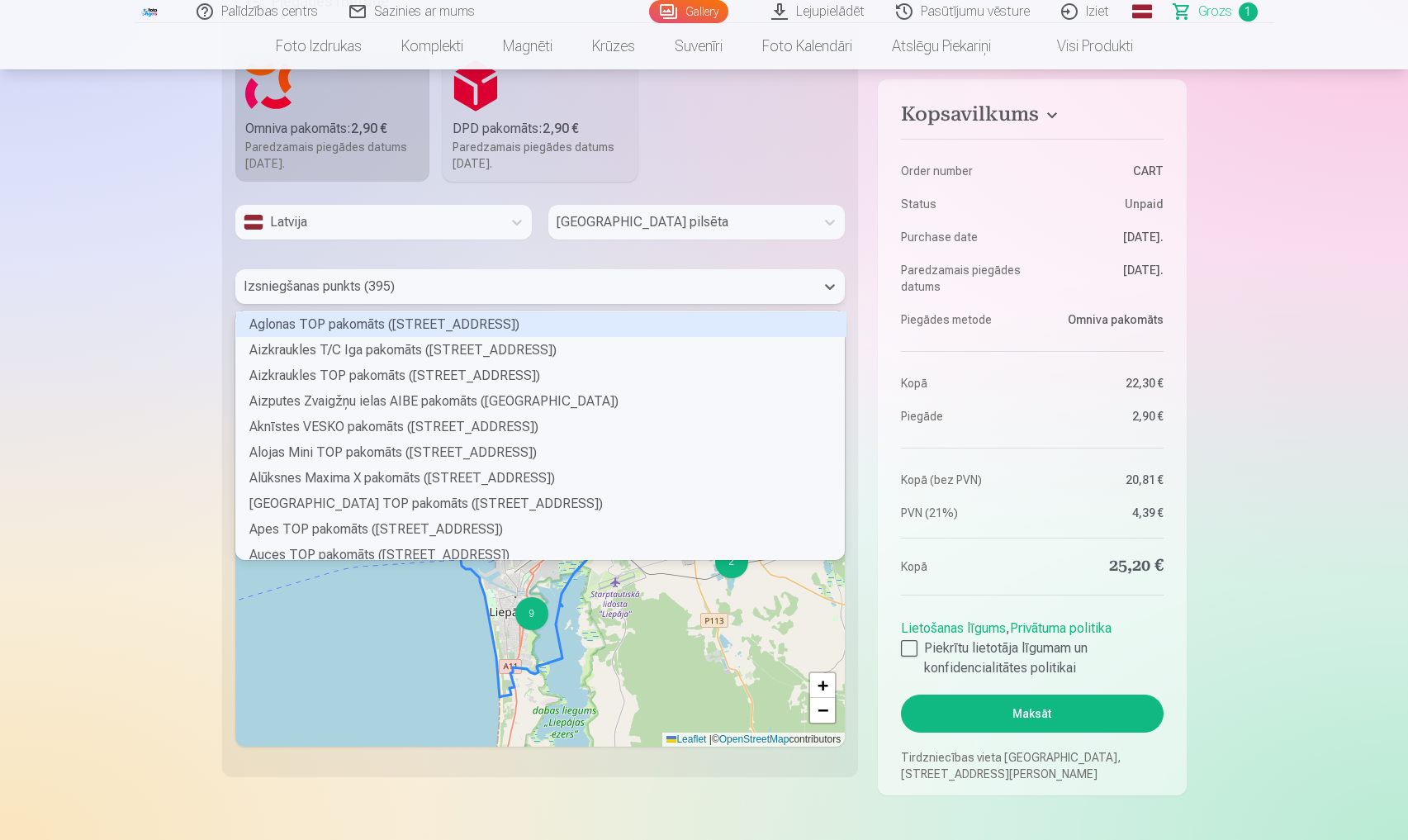
click at [442, 275] on div at bounding box center [526, 286] width 564 height 23
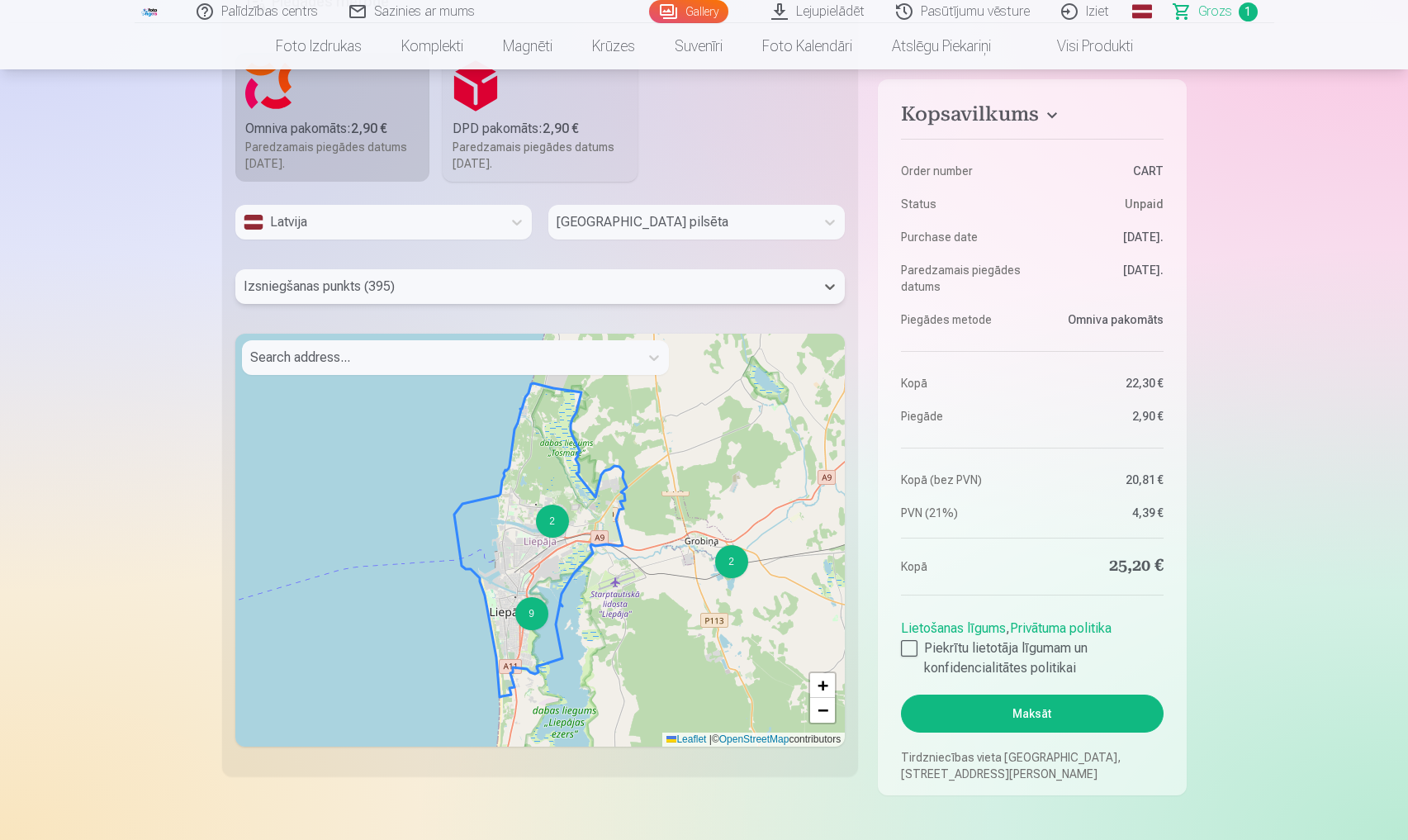
click at [442, 275] on div at bounding box center [526, 286] width 564 height 23
click at [566, 505] on div "2" at bounding box center [552, 521] width 33 height 33
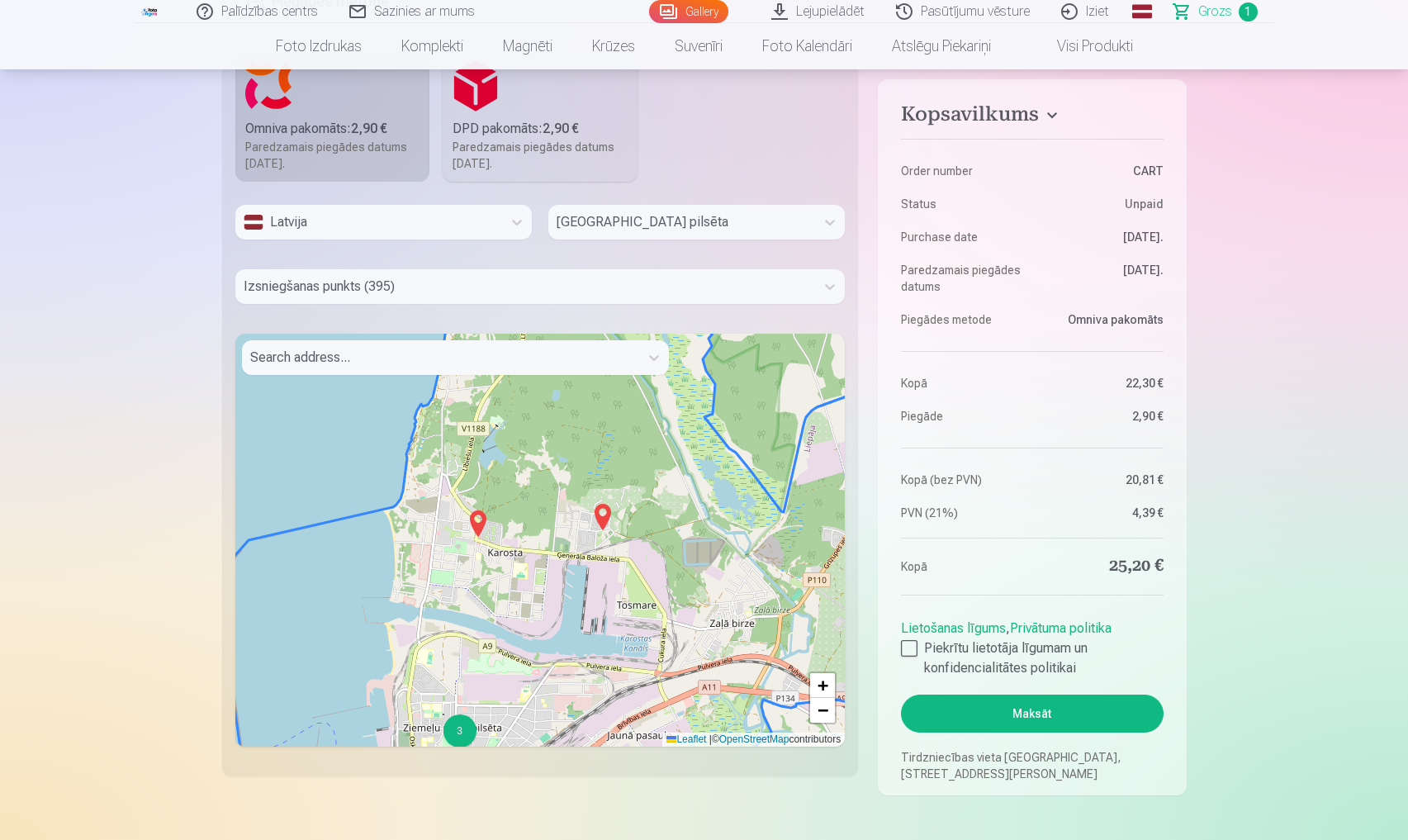
click at [602, 502] on img at bounding box center [602, 517] width 26 height 40
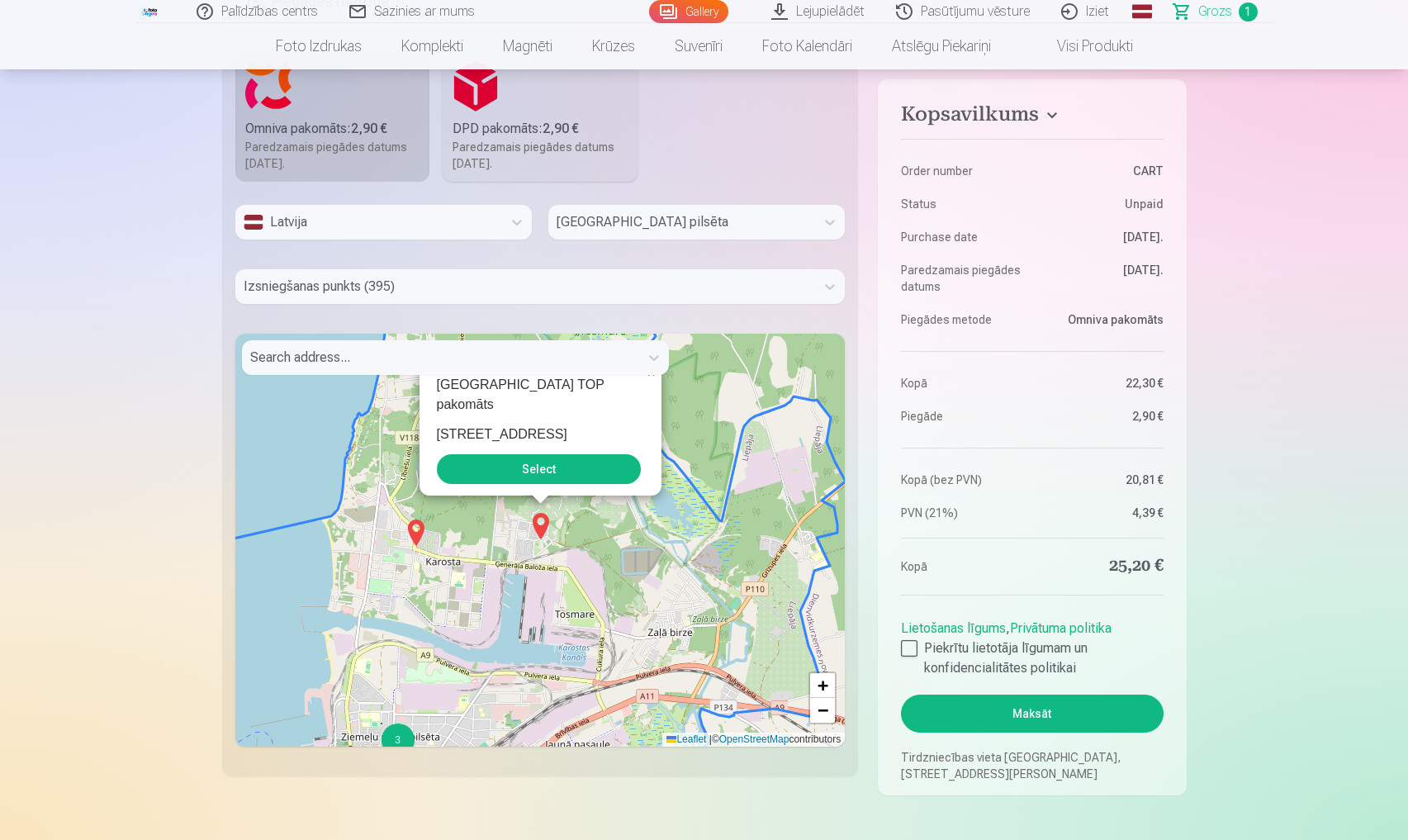
click at [576, 458] on button "Select" at bounding box center [539, 469] width 204 height 30
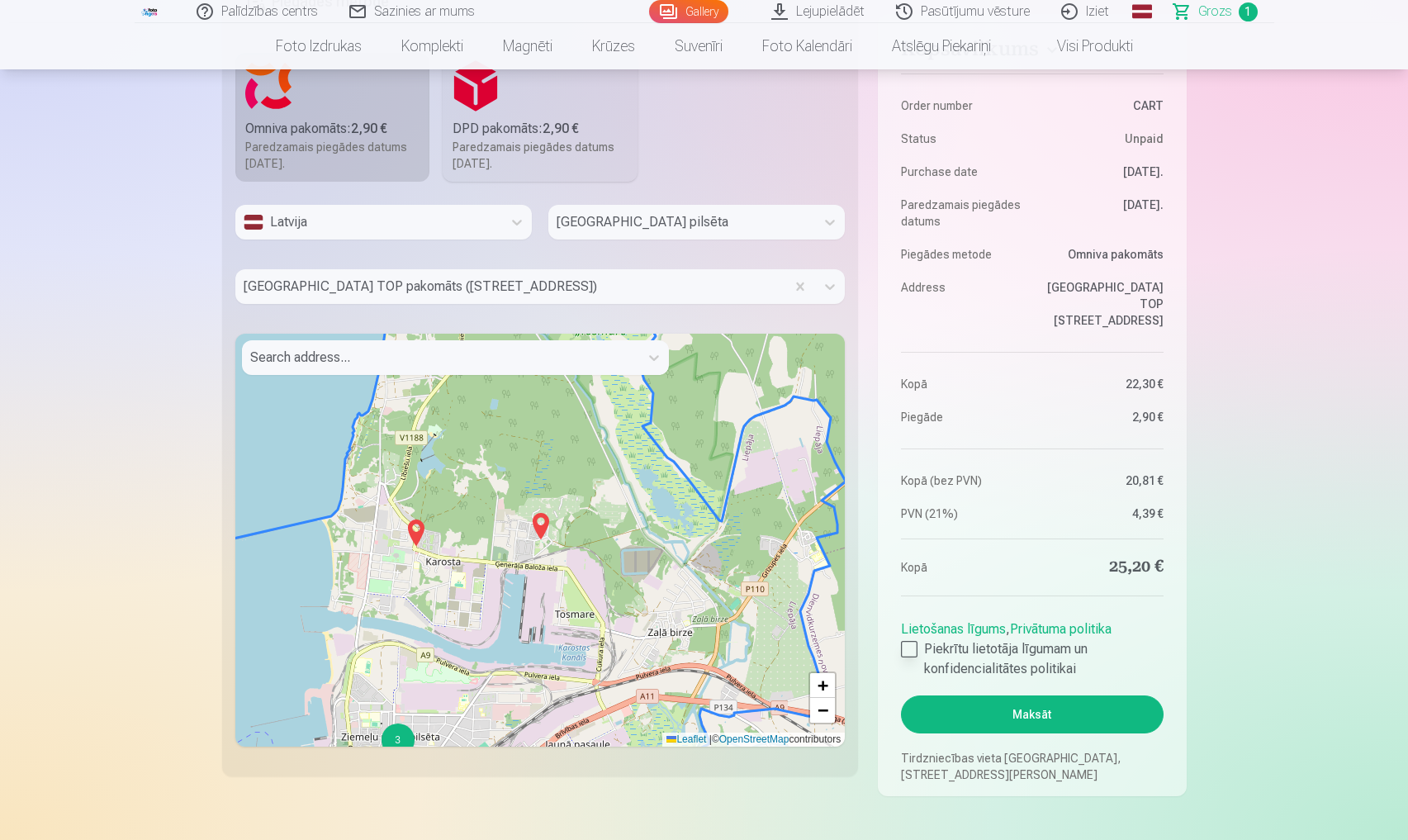
click at [917, 641] on div at bounding box center [909, 650] width 16 height 16
click at [1025, 708] on button "Maksāt" at bounding box center [1032, 715] width 262 height 38
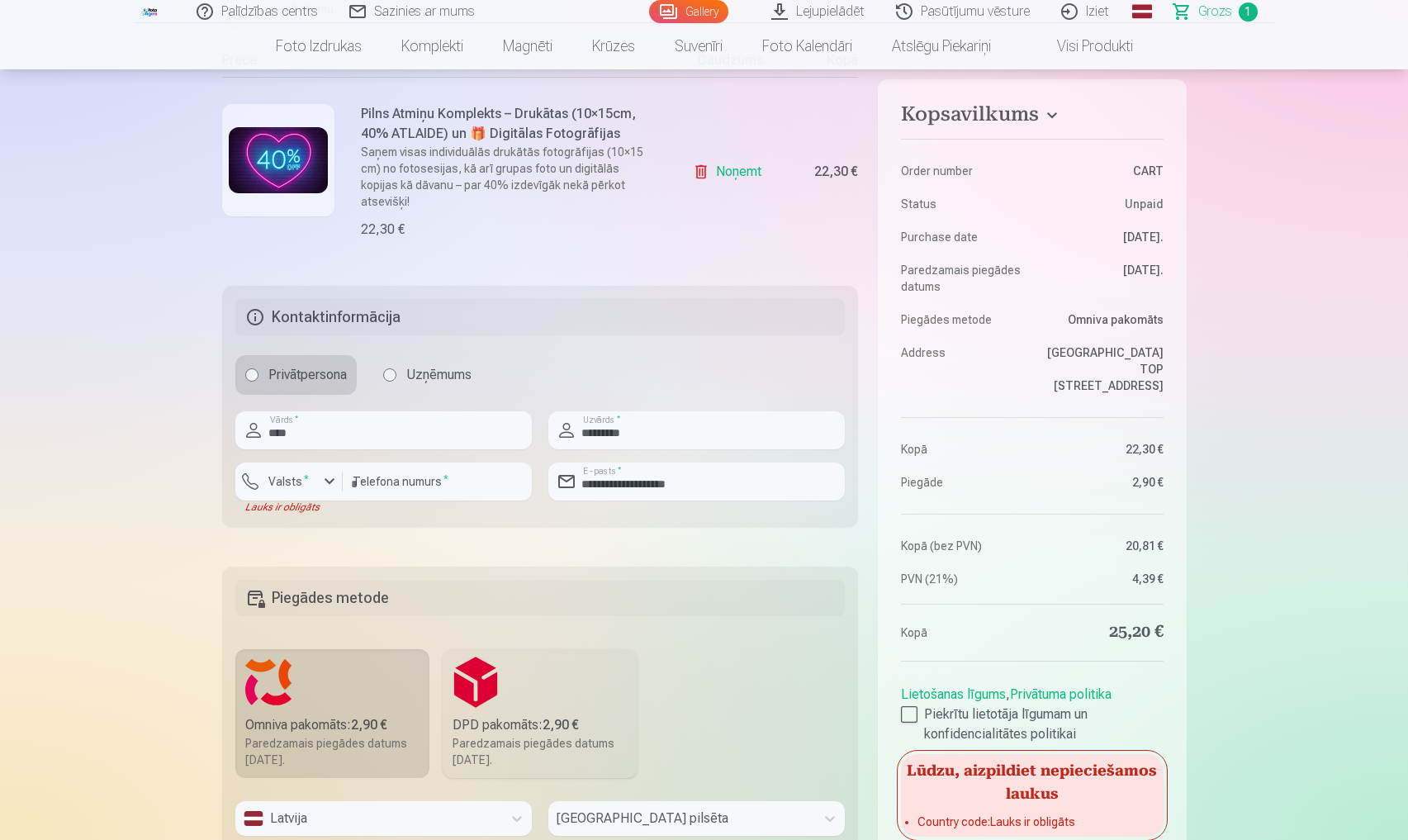
scroll to position [345, 0]
click at [308, 477] on div "button" at bounding box center [293, 485] width 50 height 16
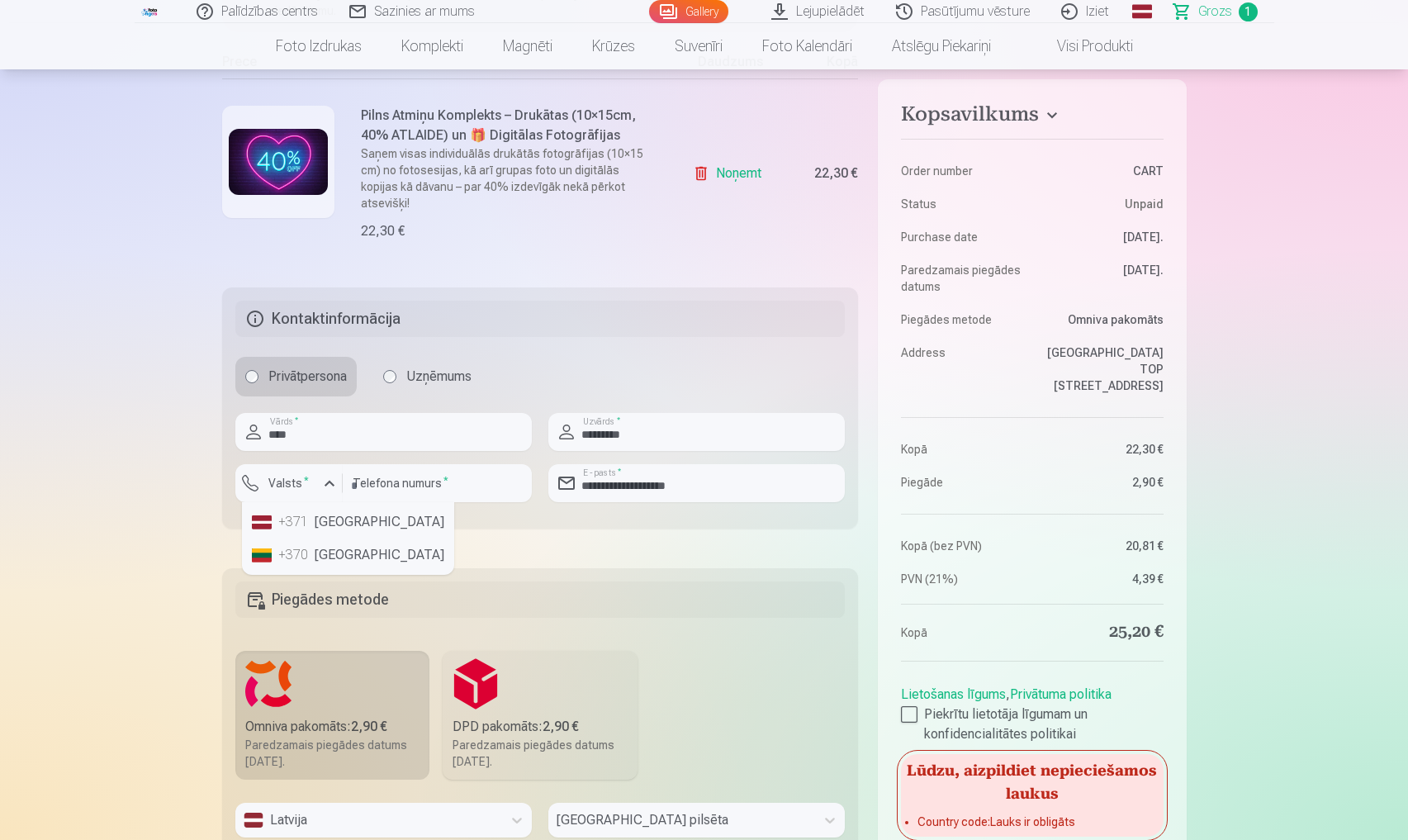
click at [323, 506] on li "+371 Latvia" at bounding box center [347, 522] width 206 height 33
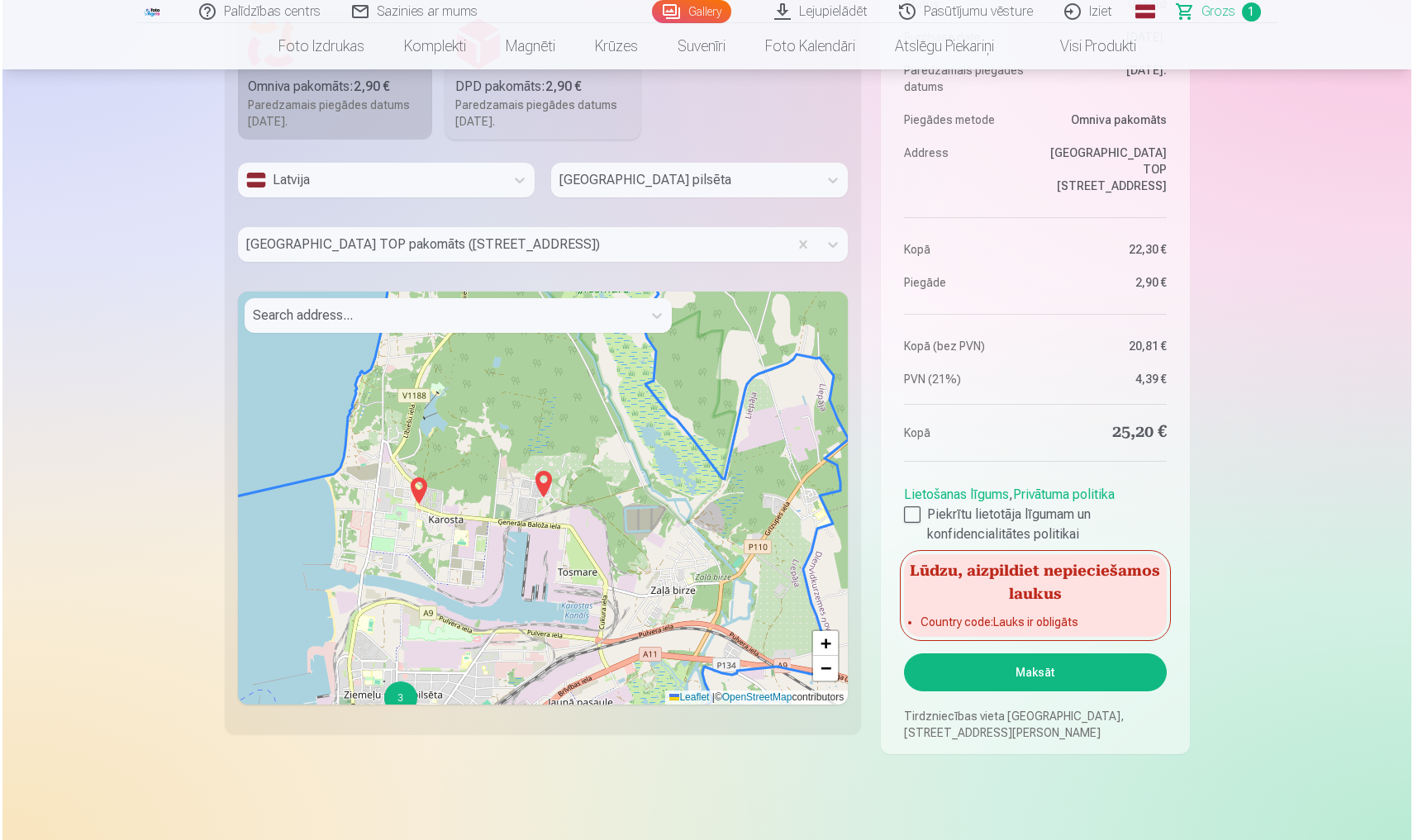
scroll to position [984, 0]
click at [1073, 653] on button "Maksāt" at bounding box center [1032, 672] width 262 height 38
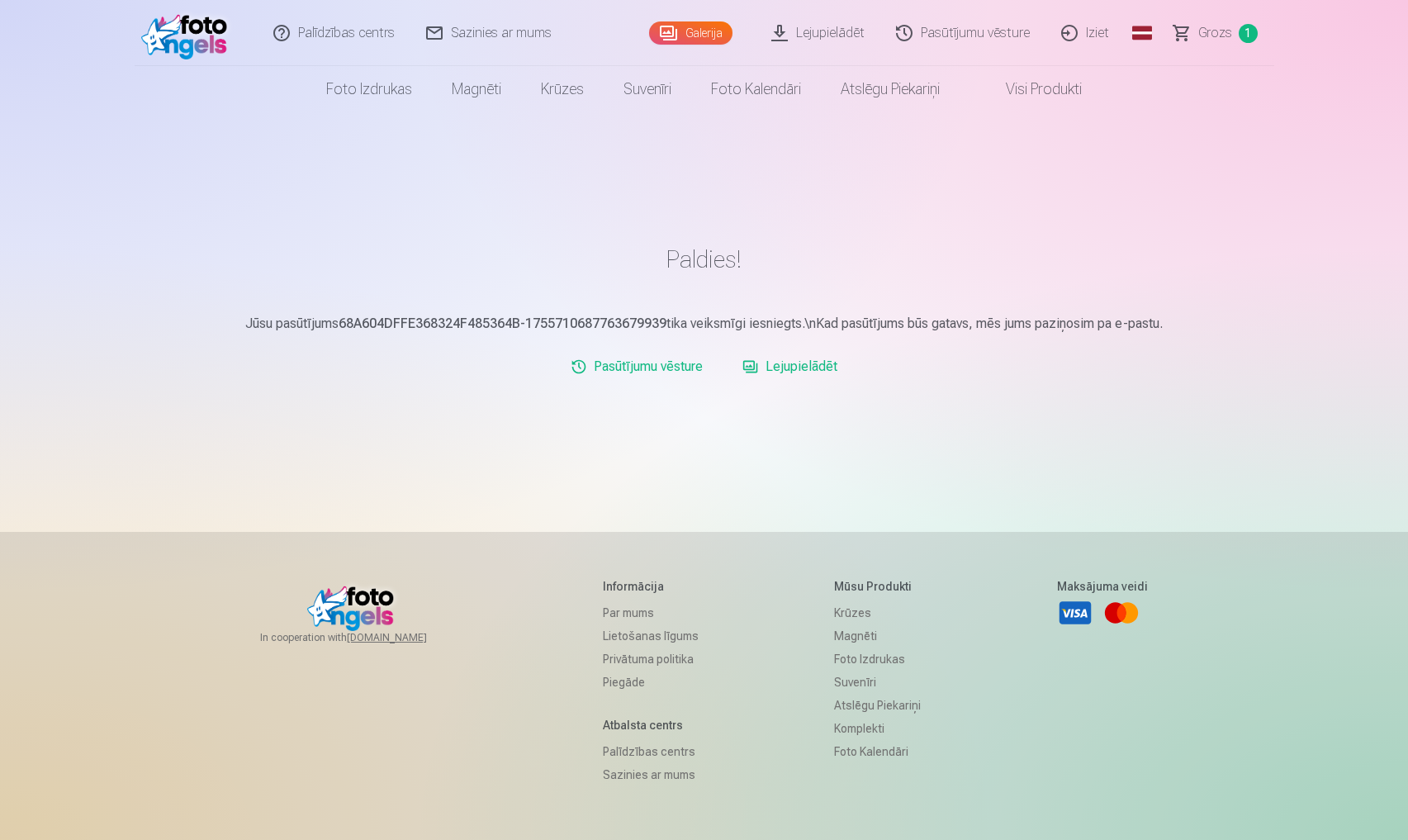
click at [777, 363] on link "Lejupielādēt" at bounding box center [789, 366] width 108 height 33
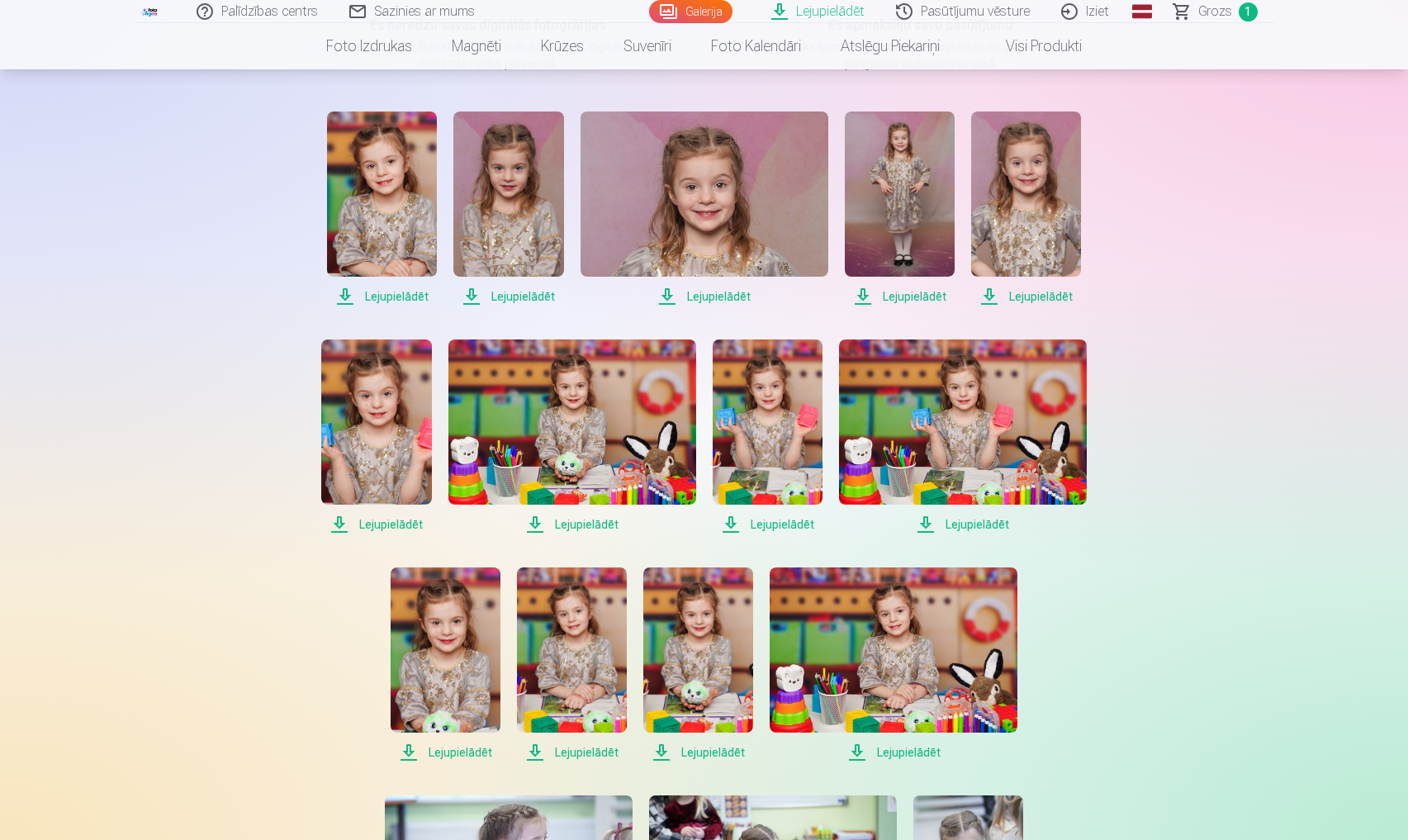
scroll to position [314, 0]
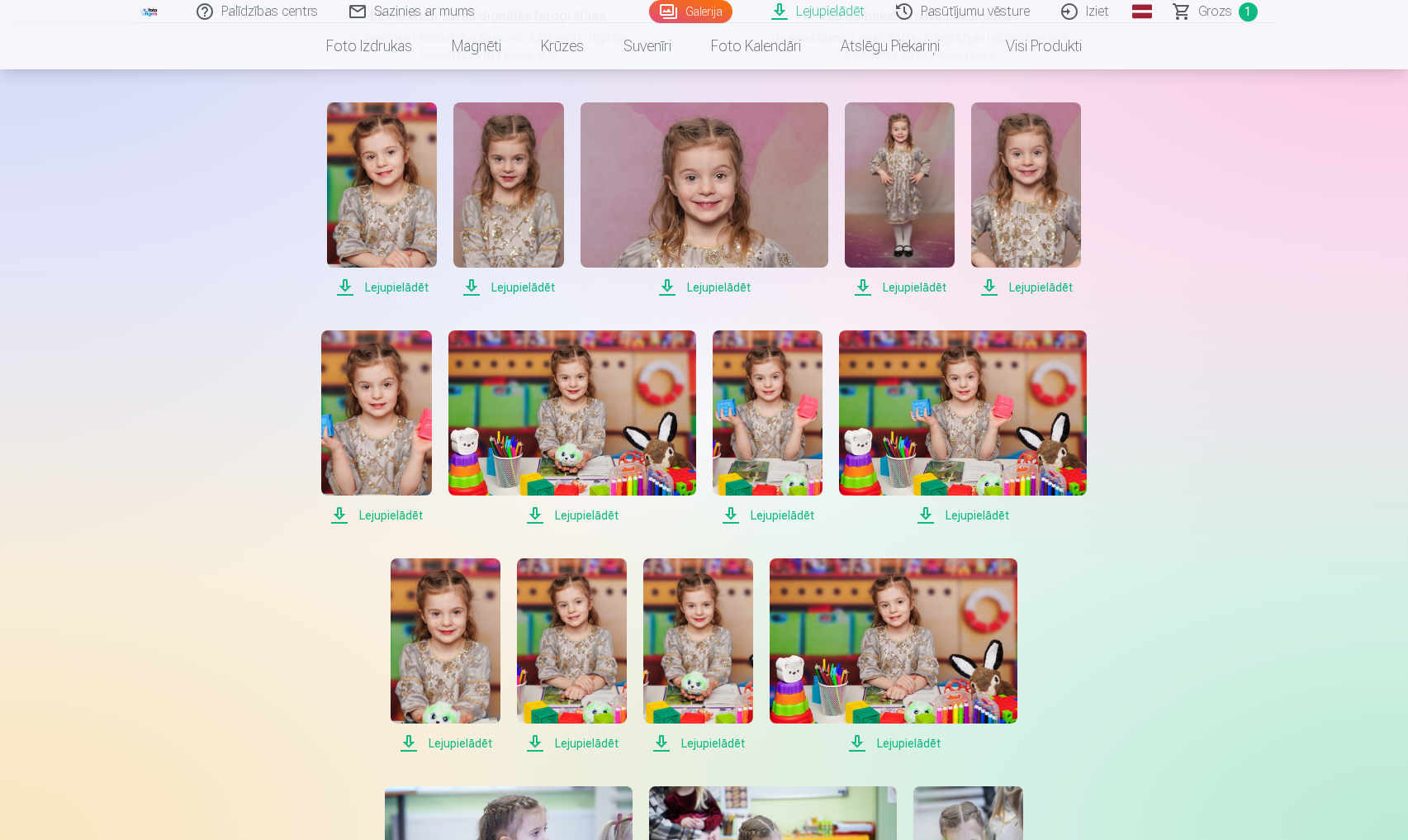
click at [411, 281] on span "Lejupielādēt" at bounding box center [382, 288] width 110 height 20
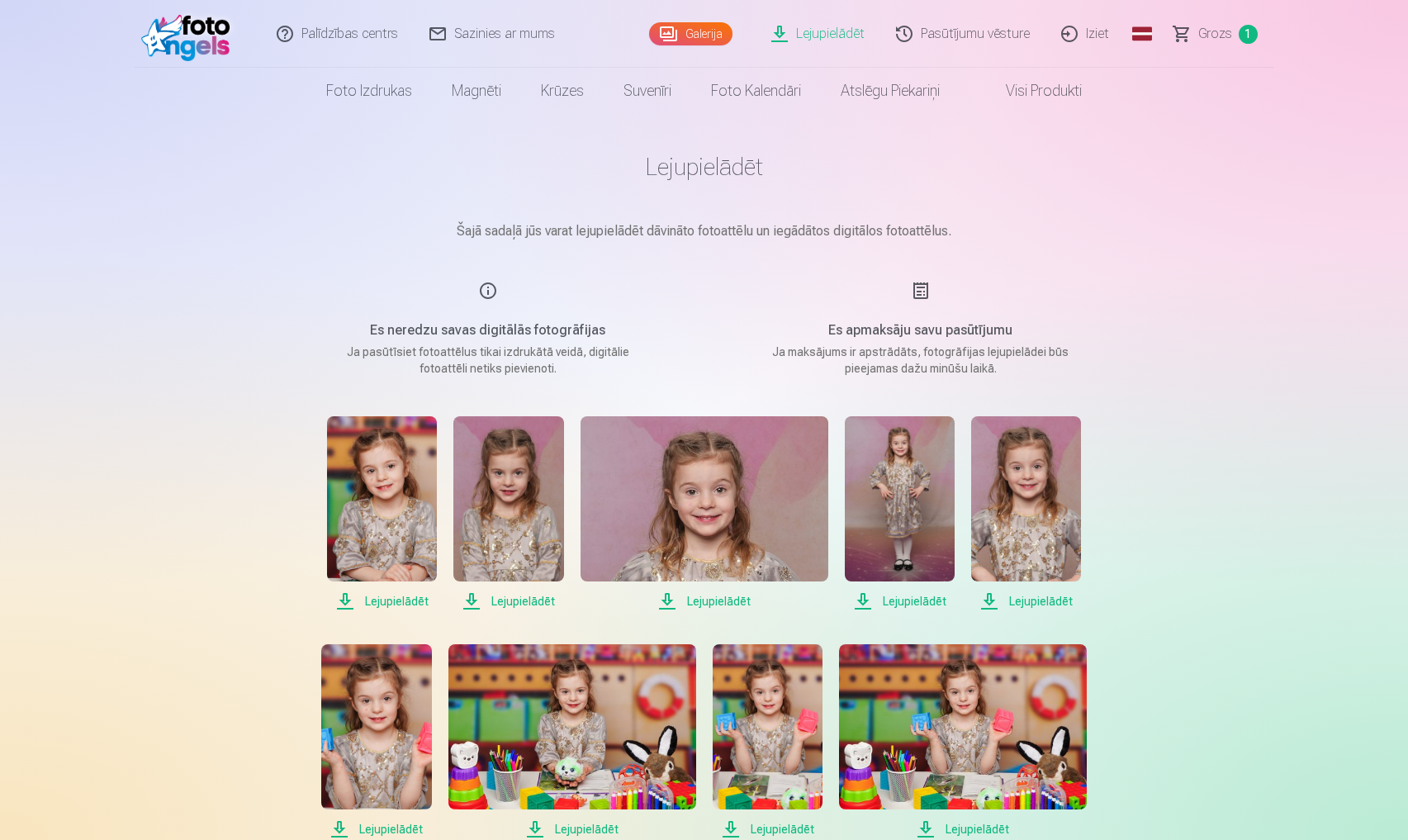
scroll to position [0, 0]
click at [385, 600] on span "Lejupielādēt" at bounding box center [382, 601] width 110 height 20
click at [522, 602] on span "Lejupielādēt" at bounding box center [508, 601] width 110 height 20
click at [736, 597] on span "Lejupielādēt" at bounding box center [704, 601] width 248 height 20
click at [926, 601] on span "Lejupielādēt" at bounding box center [899, 601] width 110 height 20
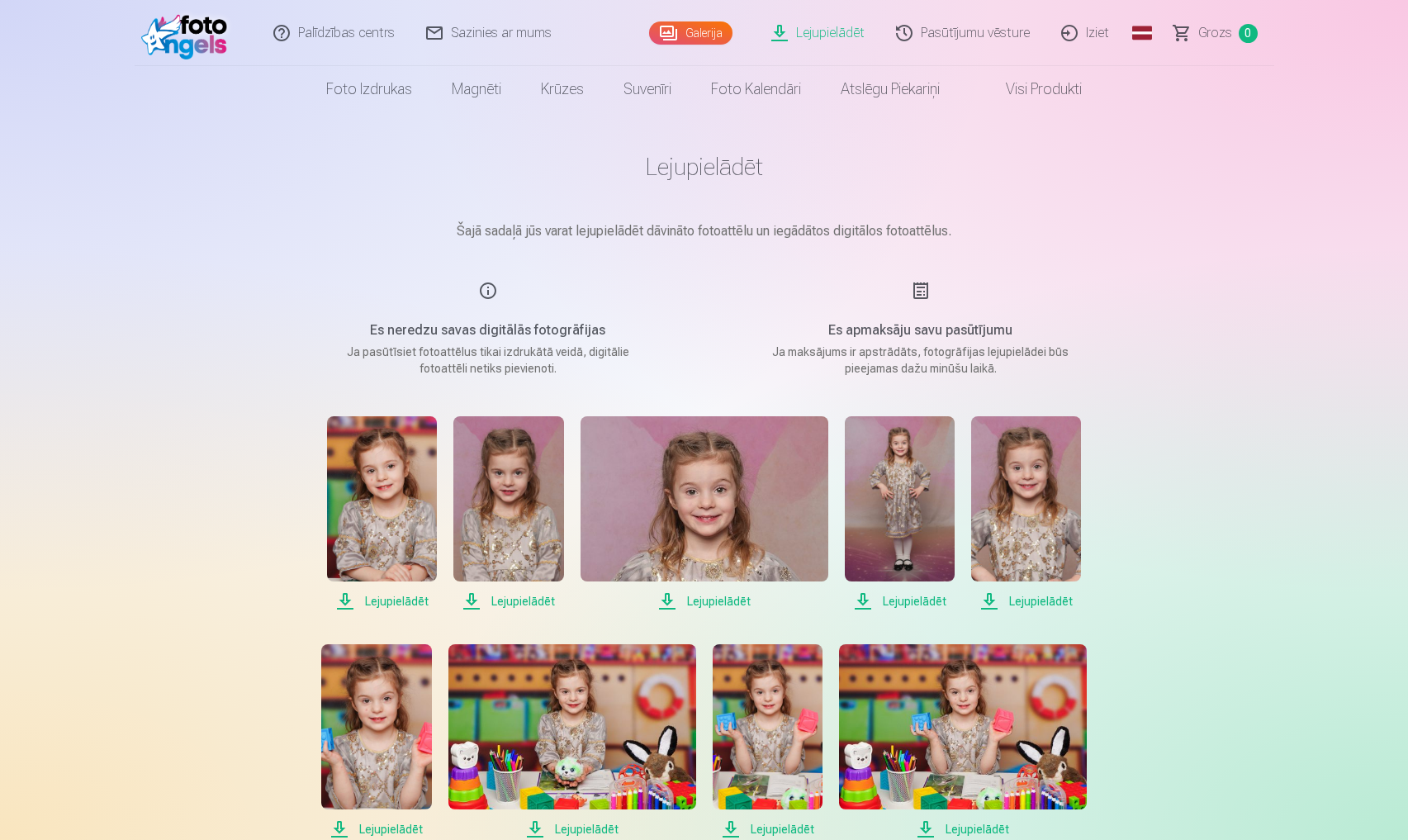
click at [1066, 603] on span "Lejupielādēt" at bounding box center [1026, 601] width 110 height 20
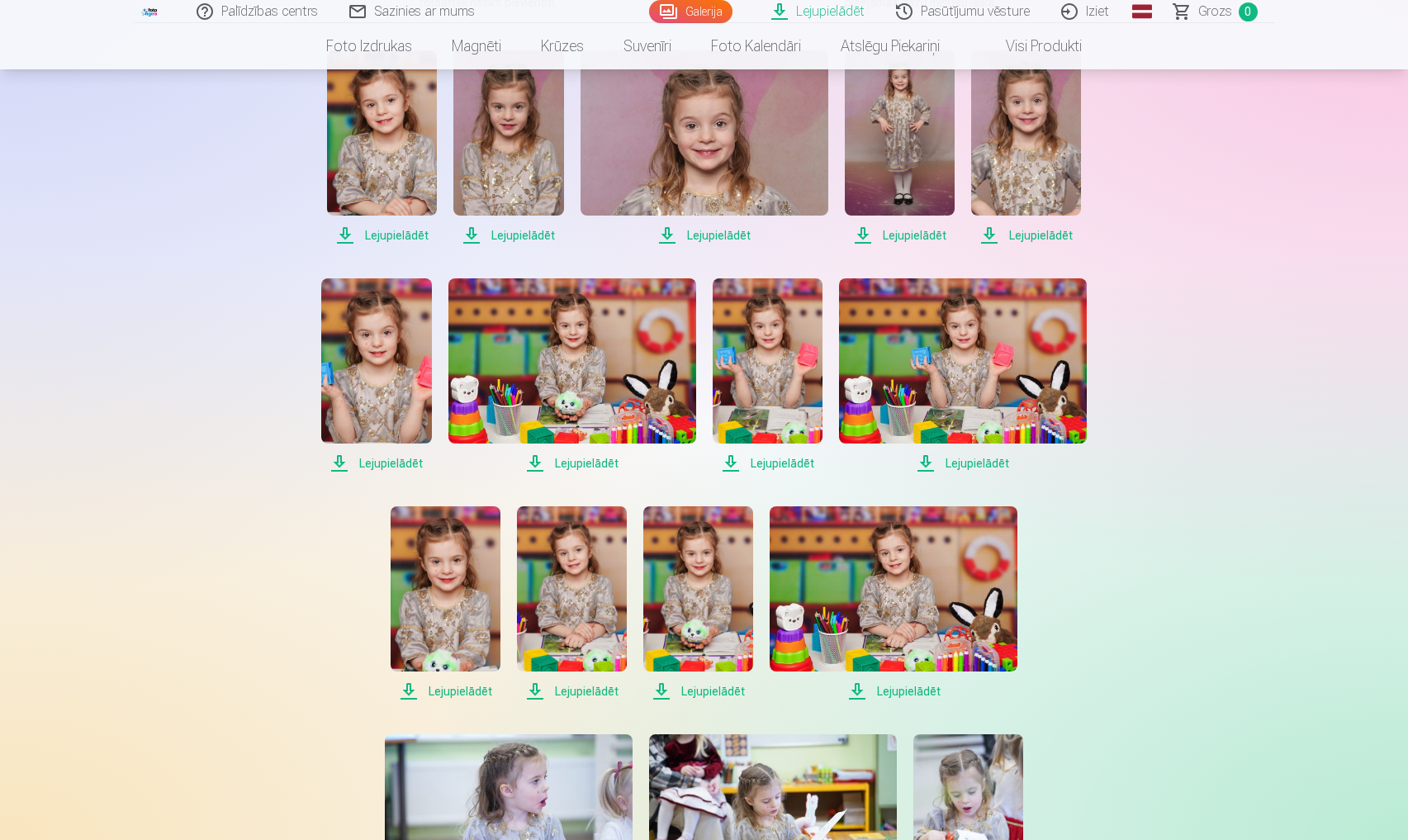
scroll to position [392, 0]
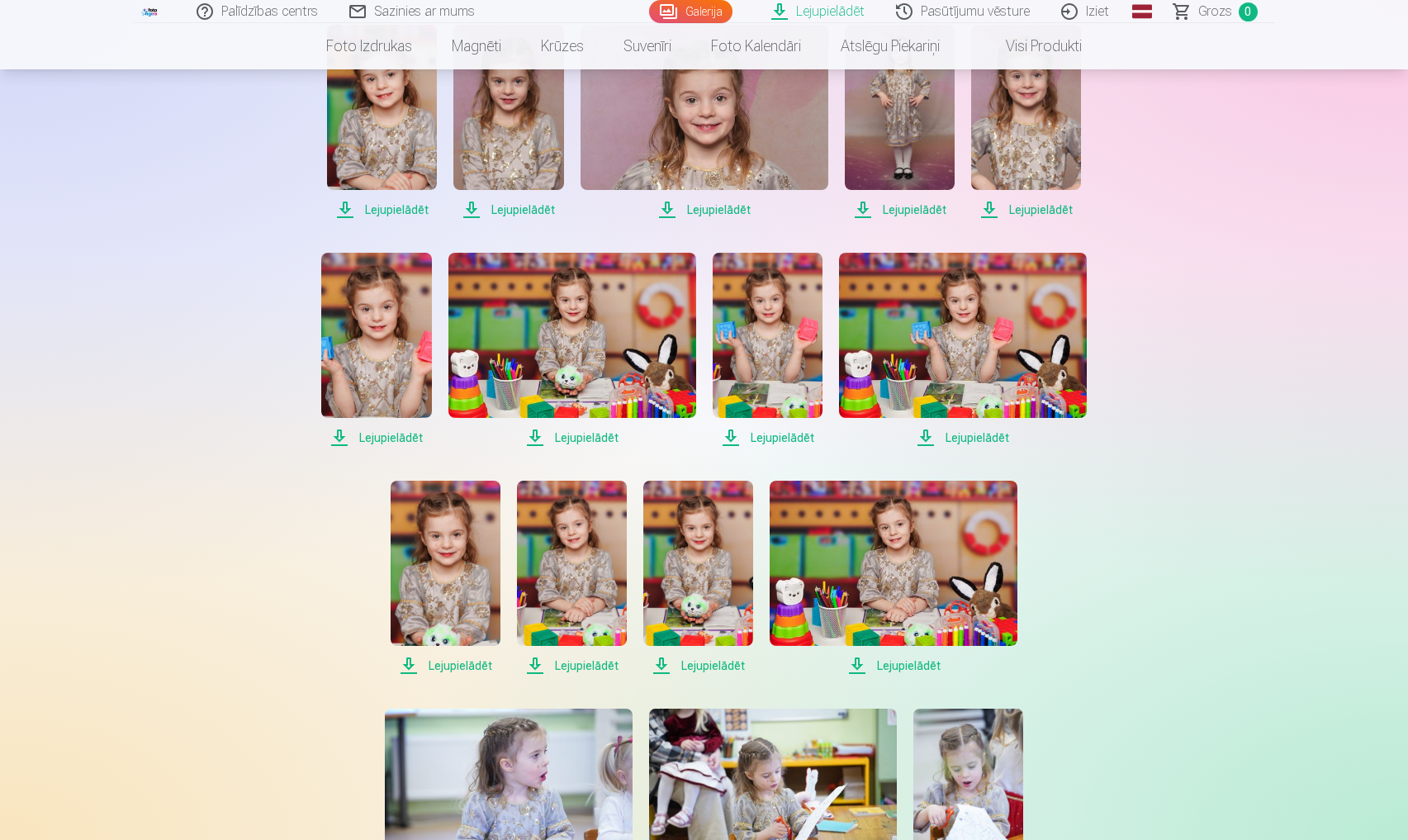
click at [397, 436] on span "Lejupielādēt" at bounding box center [376, 438] width 110 height 20
click at [604, 445] on span "Lejupielādēt" at bounding box center [572, 438] width 248 height 20
click at [777, 438] on span "Lejupielādēt" at bounding box center [768, 438] width 110 height 20
click at [982, 441] on span "Lejupielādēt" at bounding box center [963, 438] width 248 height 20
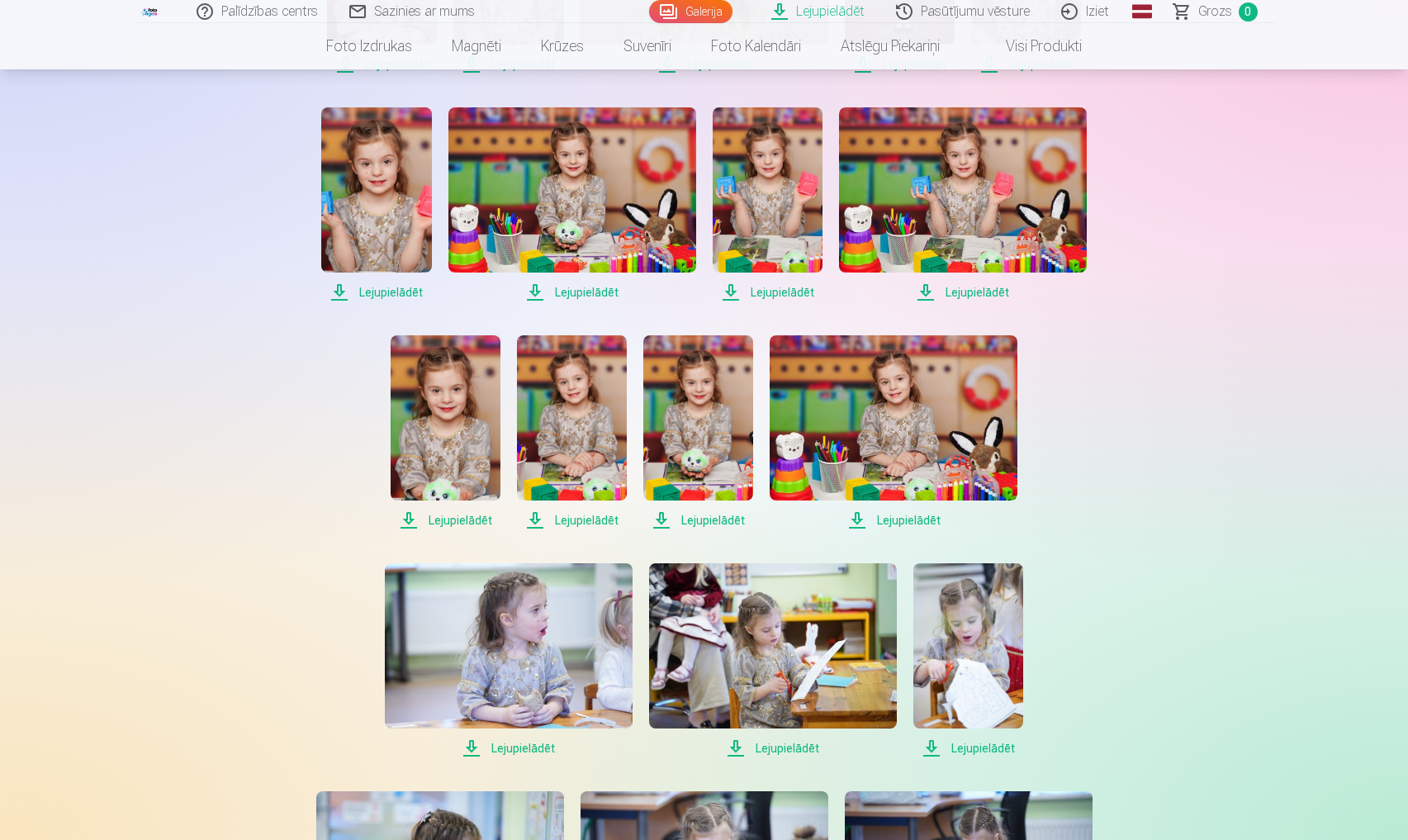
scroll to position [542, 0]
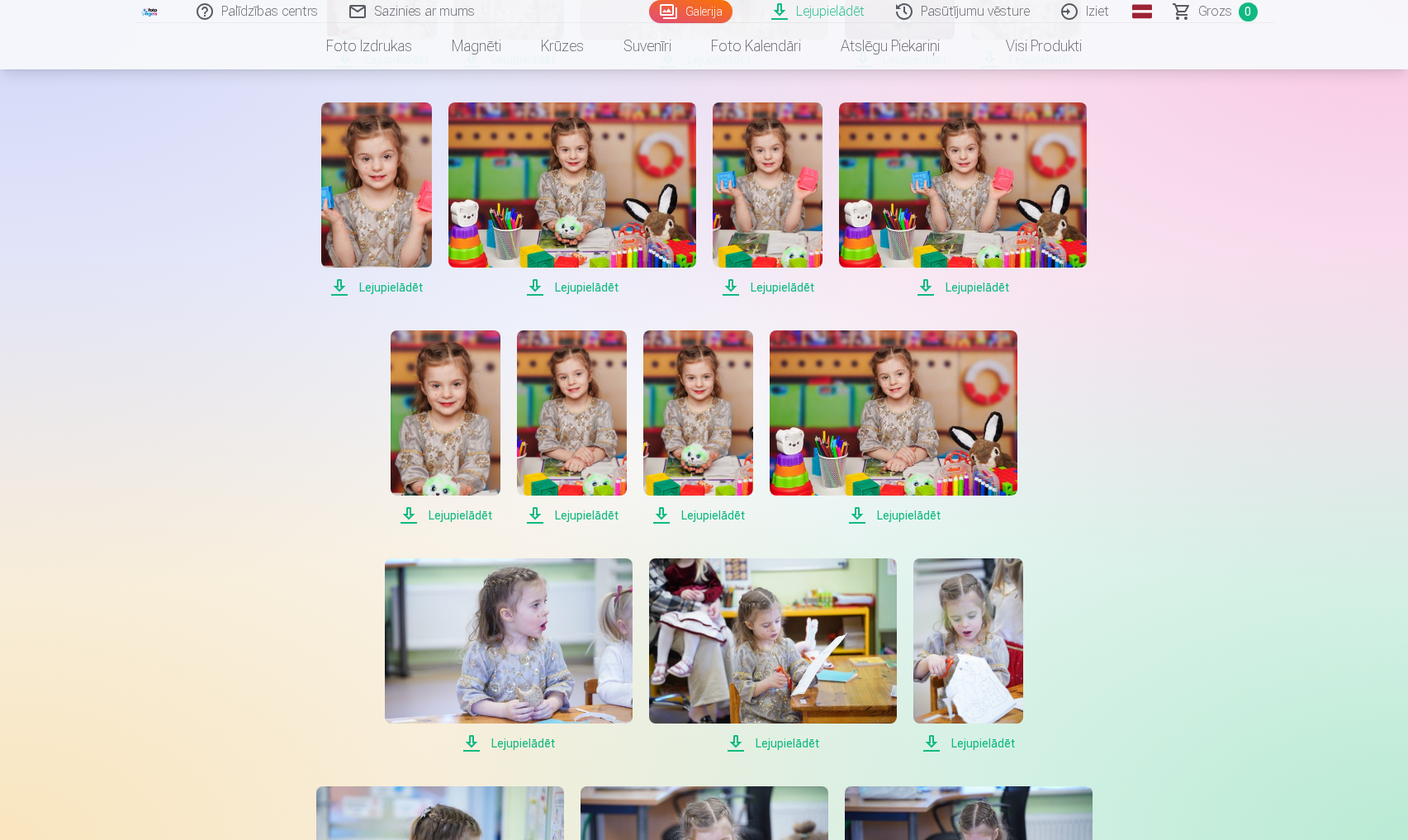
click at [464, 519] on span "Lejupielādēt" at bounding box center [445, 515] width 110 height 20
click at [601, 520] on span "Lejupielādēt" at bounding box center [572, 515] width 110 height 20
click at [725, 516] on span "Lejupielādēt" at bounding box center [698, 515] width 110 height 20
click at [916, 511] on span "Lejupielādēt" at bounding box center [894, 515] width 248 height 20
click at [970, 748] on span "Lejupielādēt" at bounding box center [968, 744] width 110 height 20
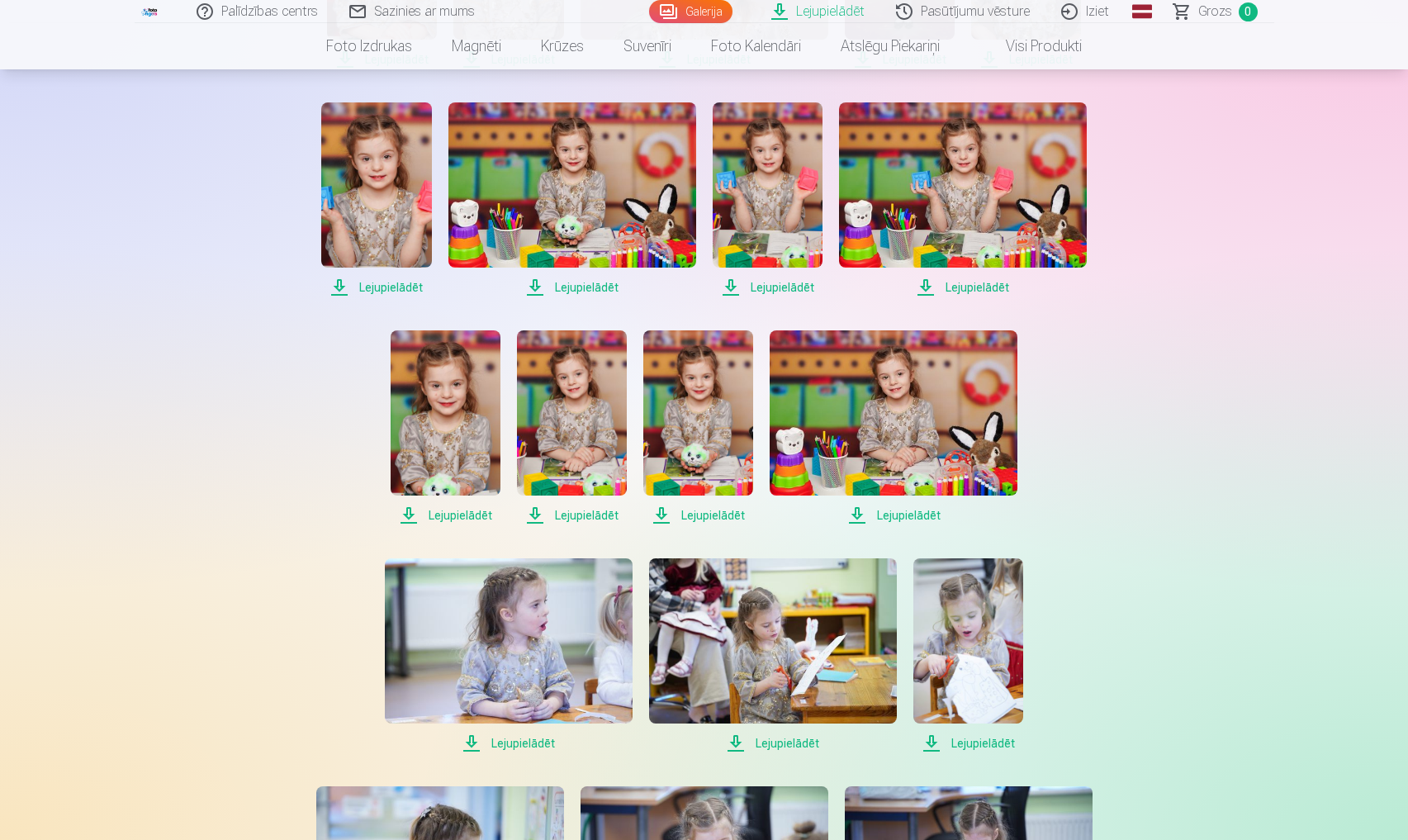
click at [797, 740] on span "Lejupielādēt" at bounding box center [773, 744] width 248 height 20
click at [549, 741] on span "Lejupielādēt" at bounding box center [508, 744] width 248 height 20
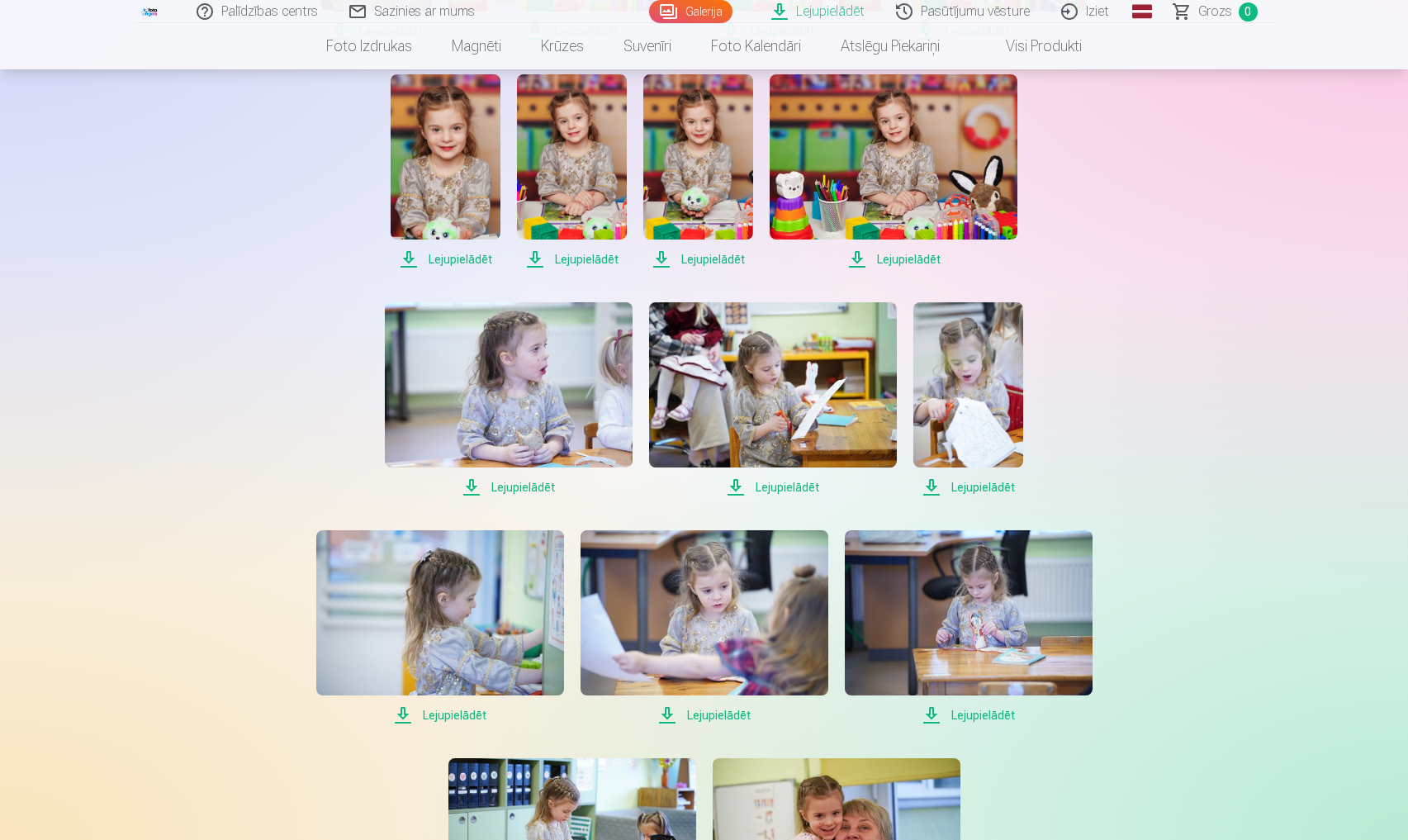
scroll to position [873, 0]
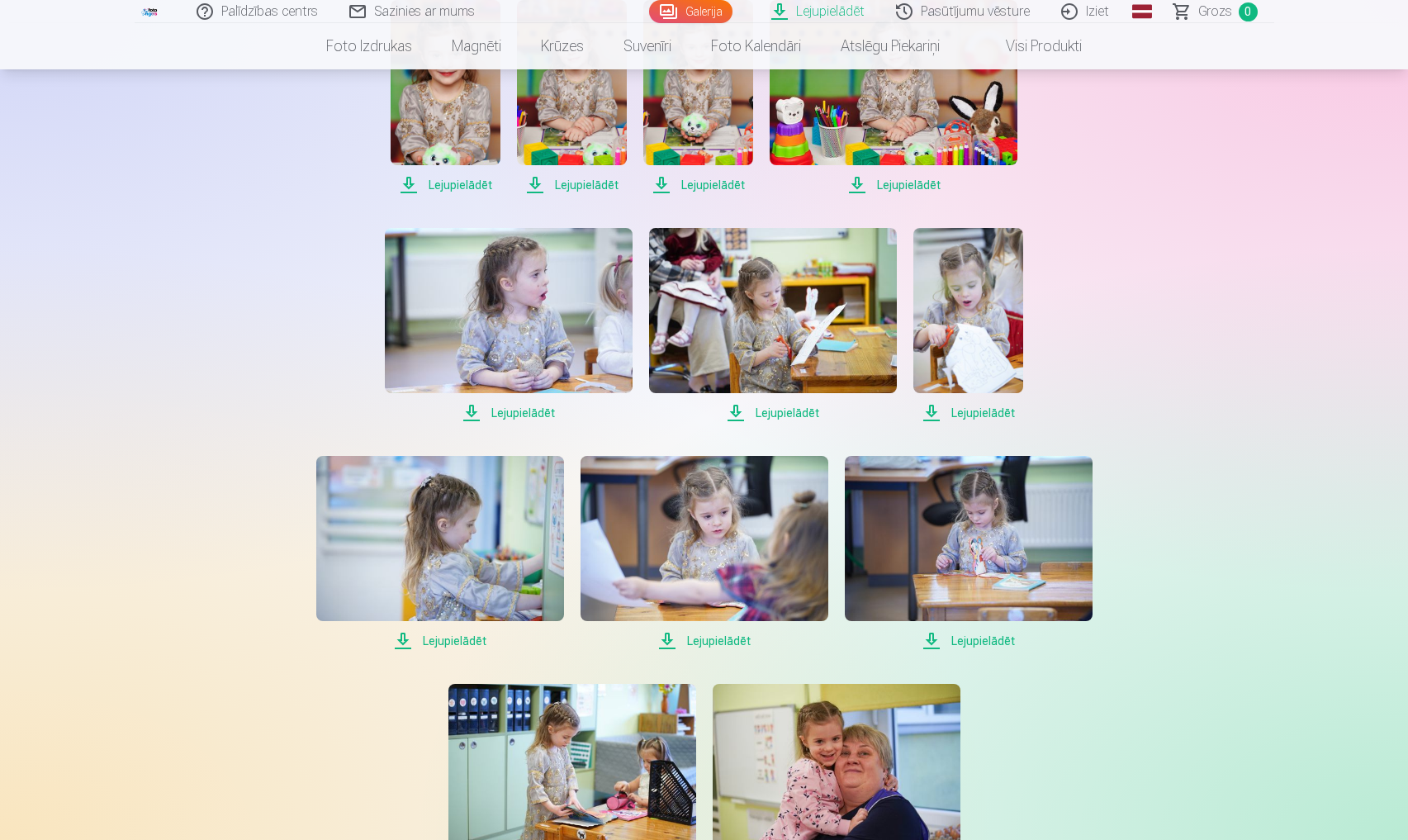
click at [464, 641] on span "Lejupielādēt" at bounding box center [440, 641] width 248 height 20
click at [721, 646] on span "Lejupielādēt" at bounding box center [704, 641] width 248 height 20
click at [992, 641] on span "Lejupielādēt" at bounding box center [968, 641] width 248 height 20
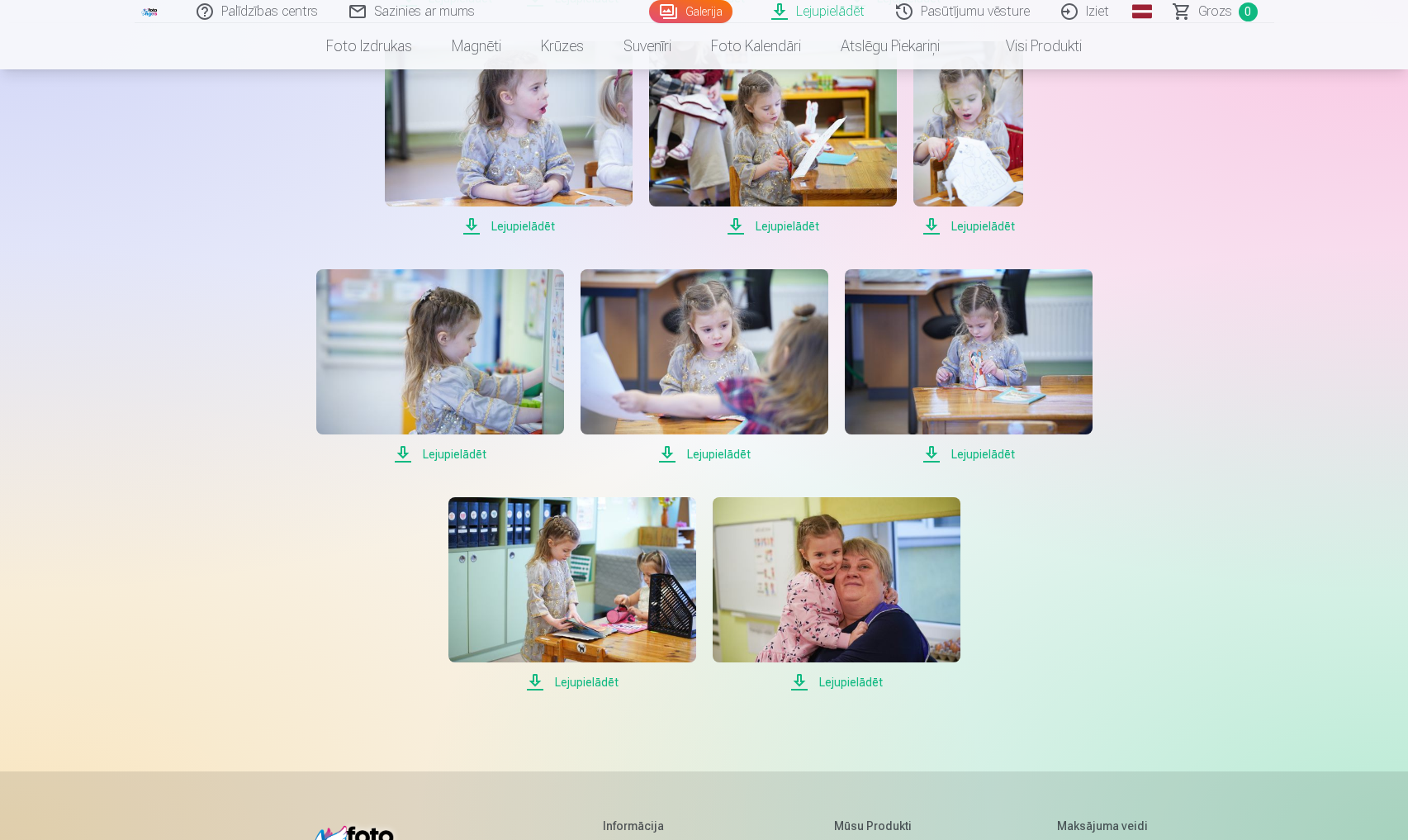
scroll to position [1067, 0]
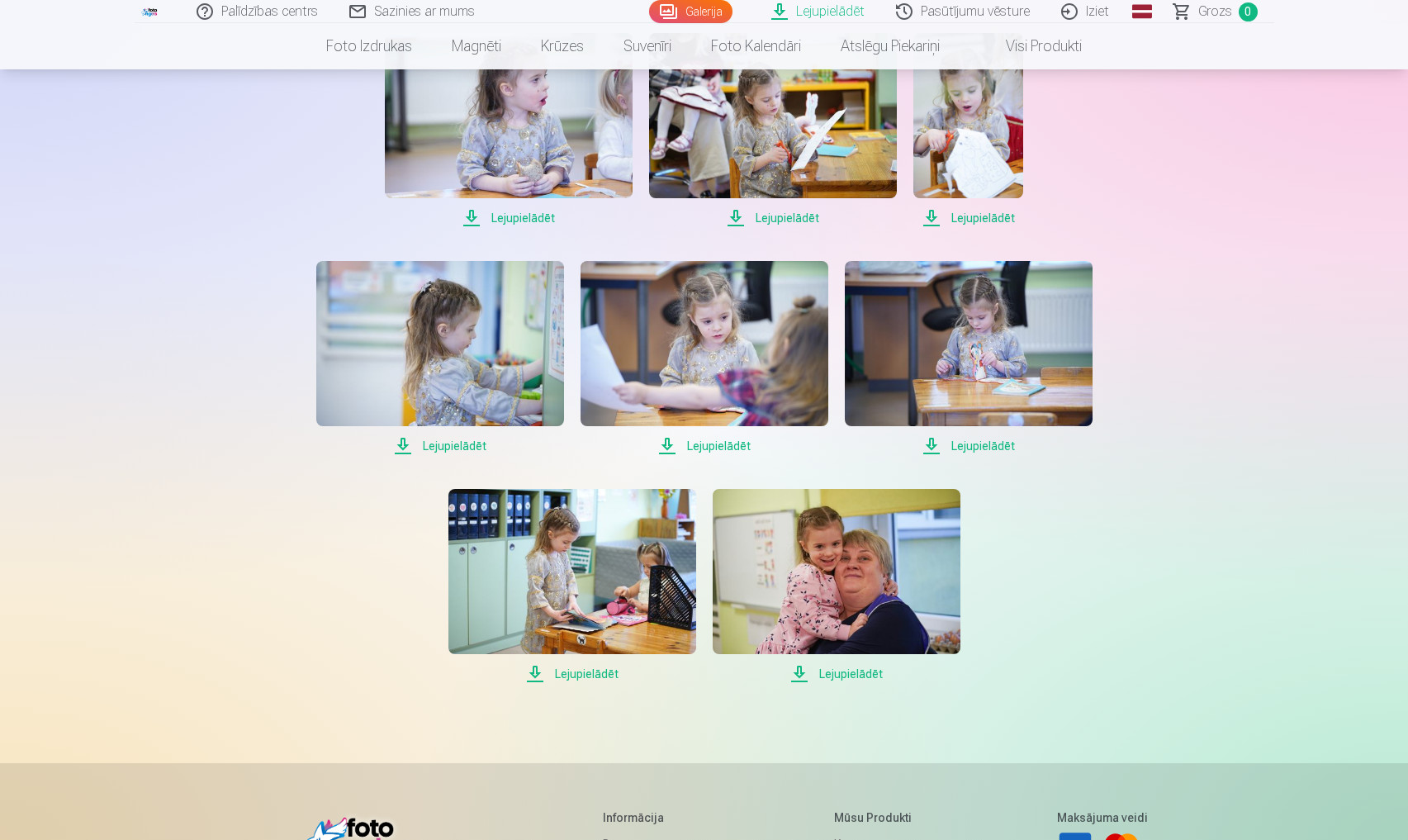
click at [581, 671] on span "Lejupielādēt" at bounding box center [572, 674] width 248 height 20
click at [849, 679] on span "Lejupielādēt" at bounding box center [836, 674] width 248 height 20
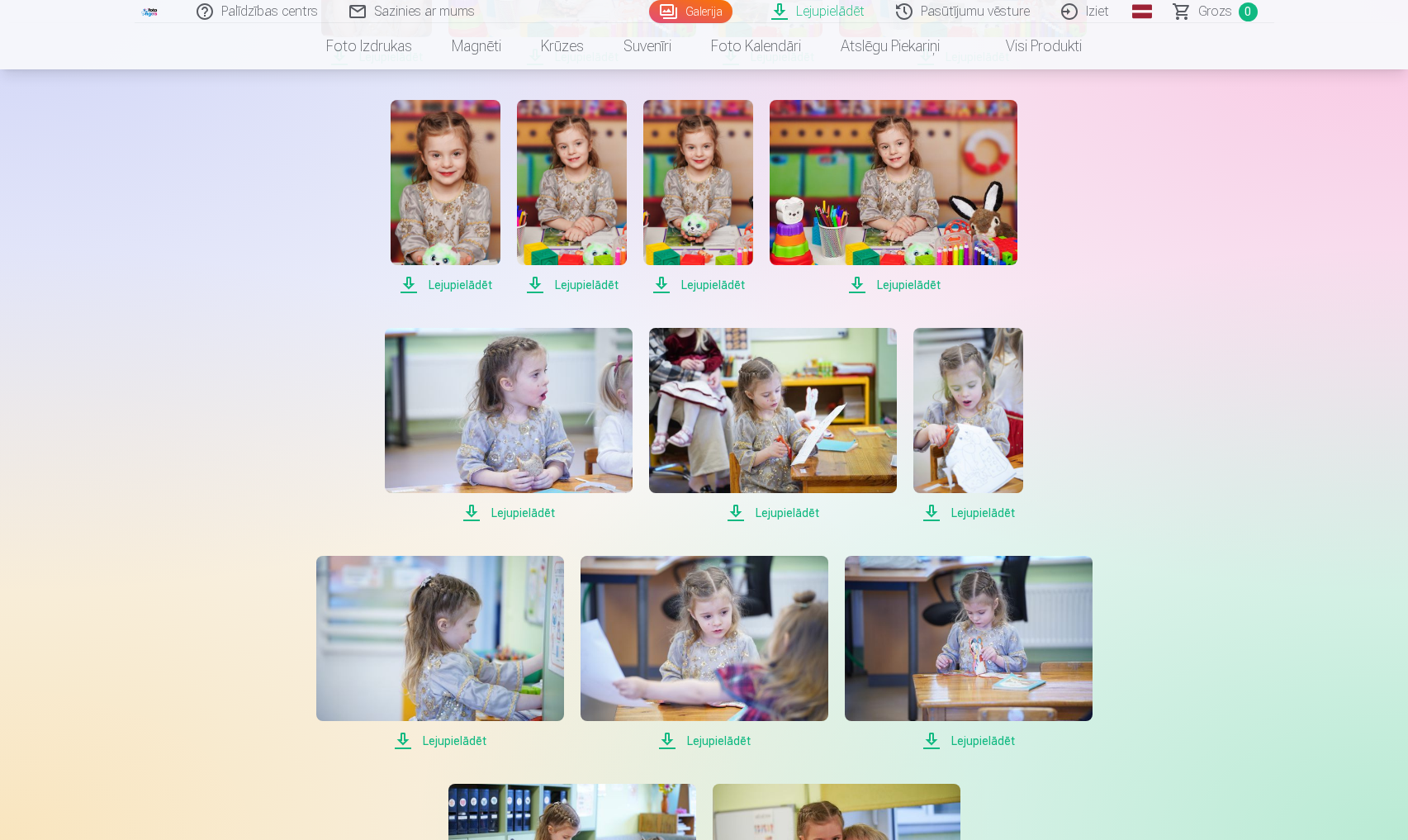
scroll to position [771, 0]
click at [953, 8] on link "Pasūtījumu vēsture" at bounding box center [964, 11] width 165 height 23
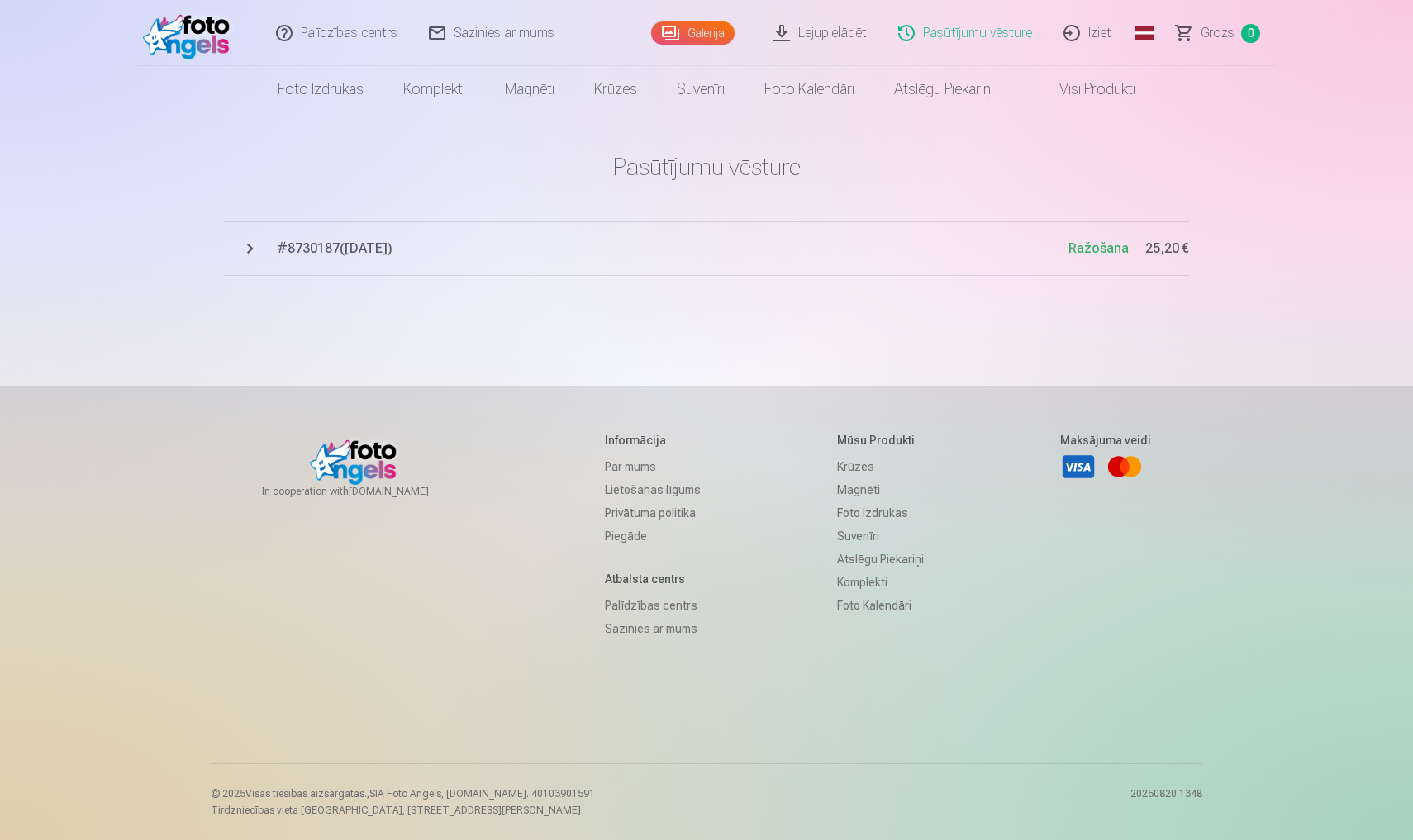
click at [299, 260] on button "# 8730187 ( [DATE] ) Ražošana 25,20 €" at bounding box center [706, 249] width 965 height 54
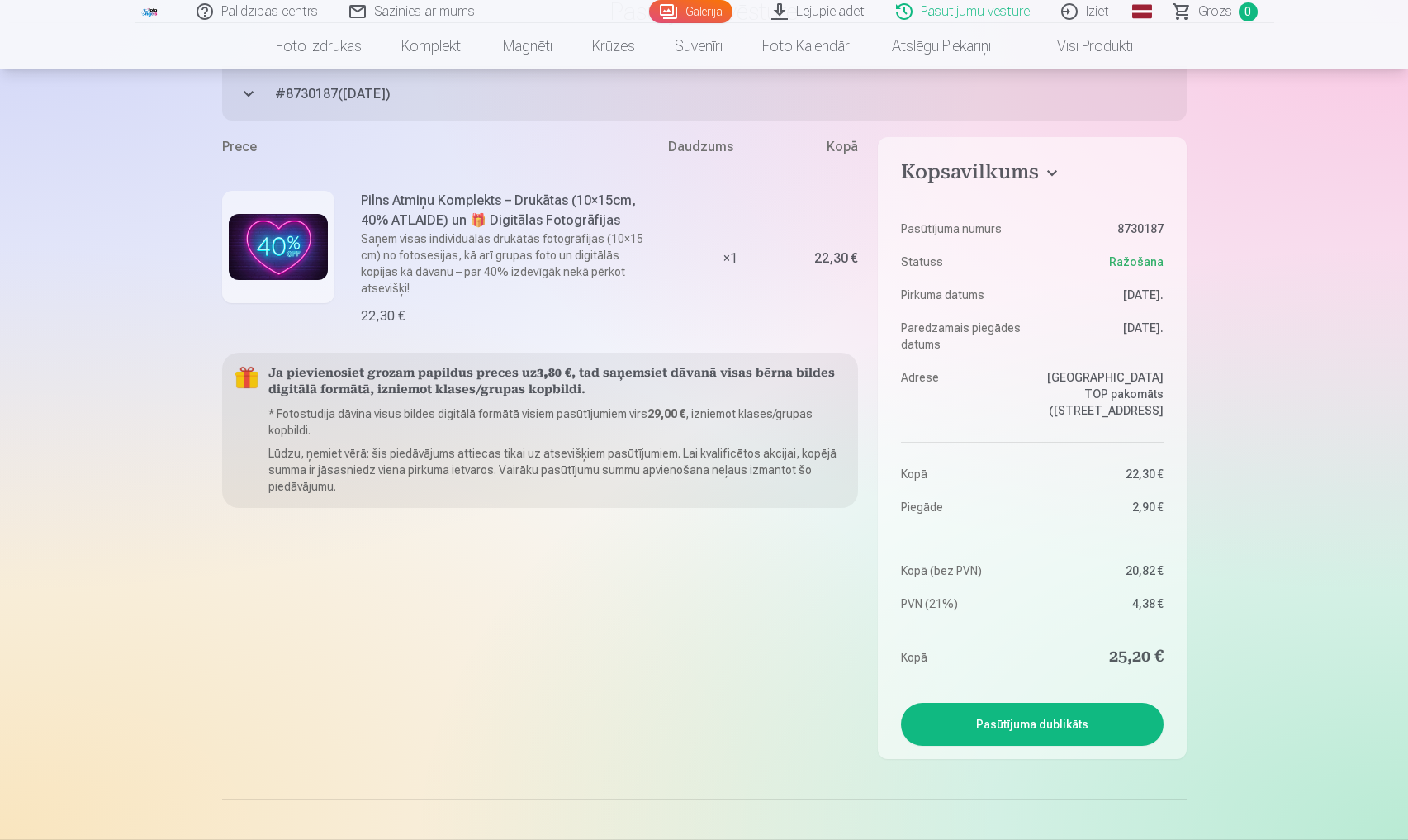
scroll to position [155, 0]
